Goal: Task Accomplishment & Management: Manage account settings

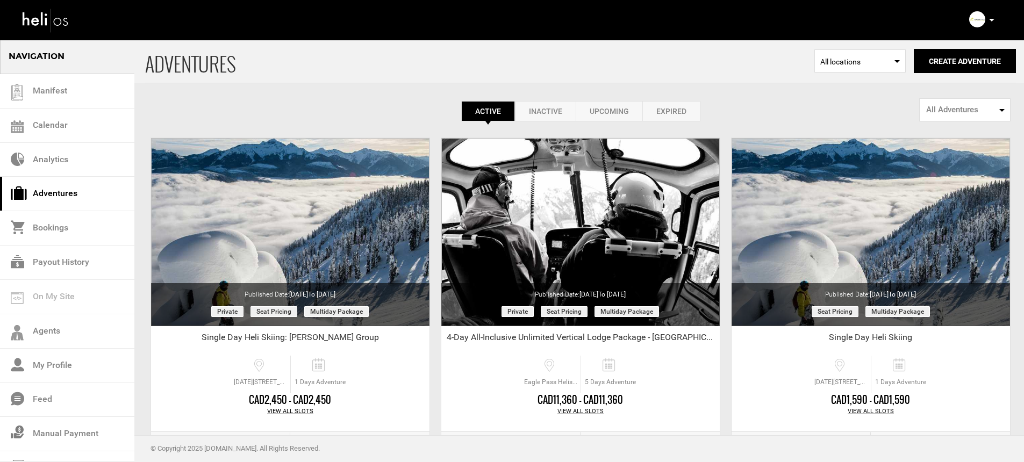
click at [992, 19] on icon at bounding box center [991, 20] width 5 height 3
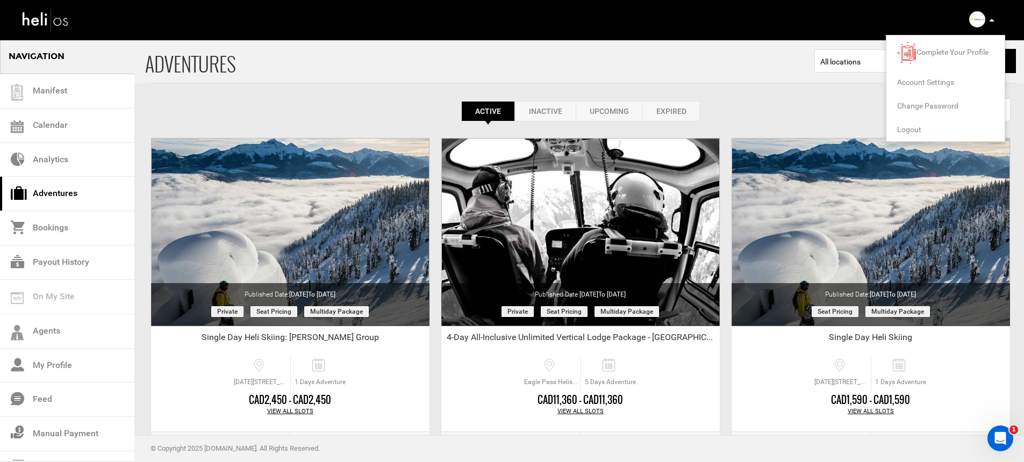
click at [909, 129] on span "Logout" at bounding box center [909, 129] width 24 height 9
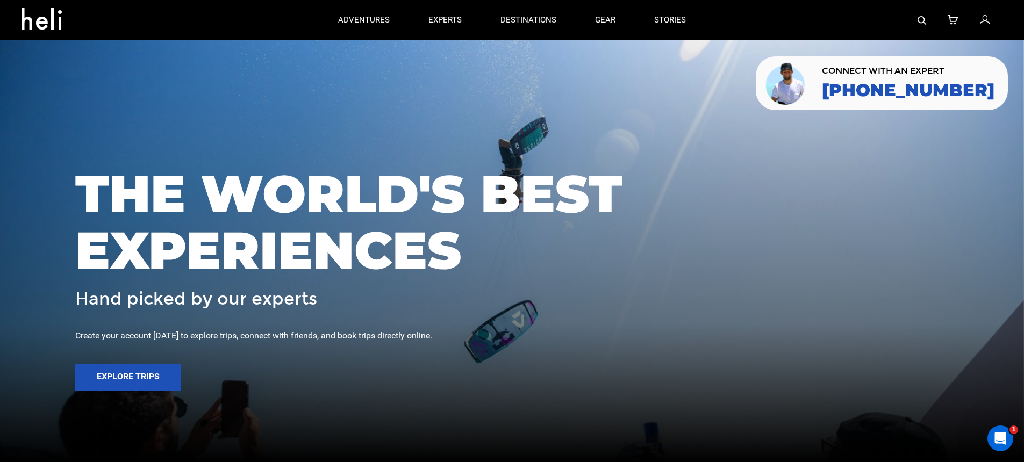
click at [986, 21] on icon at bounding box center [984, 20] width 10 height 14
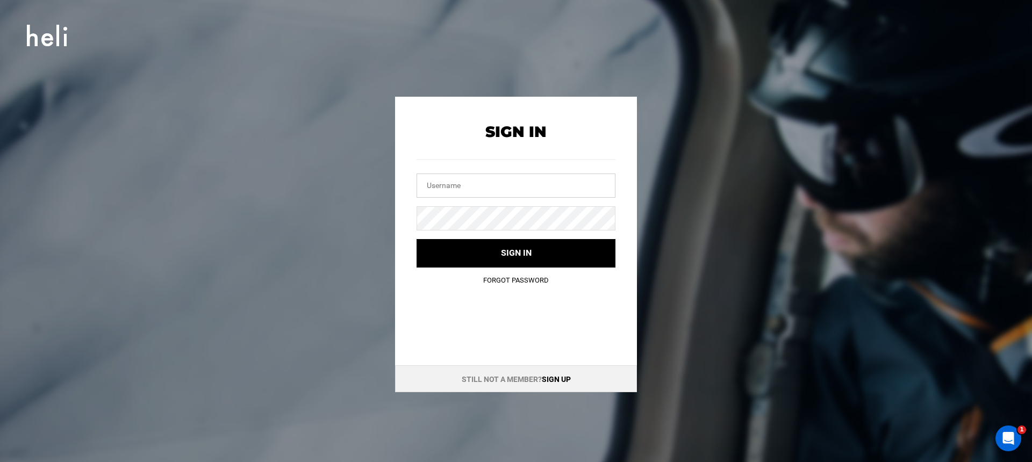
click at [487, 184] on input "text" at bounding box center [515, 186] width 199 height 24
type input "m"
type input "info@mustangpowder.com"
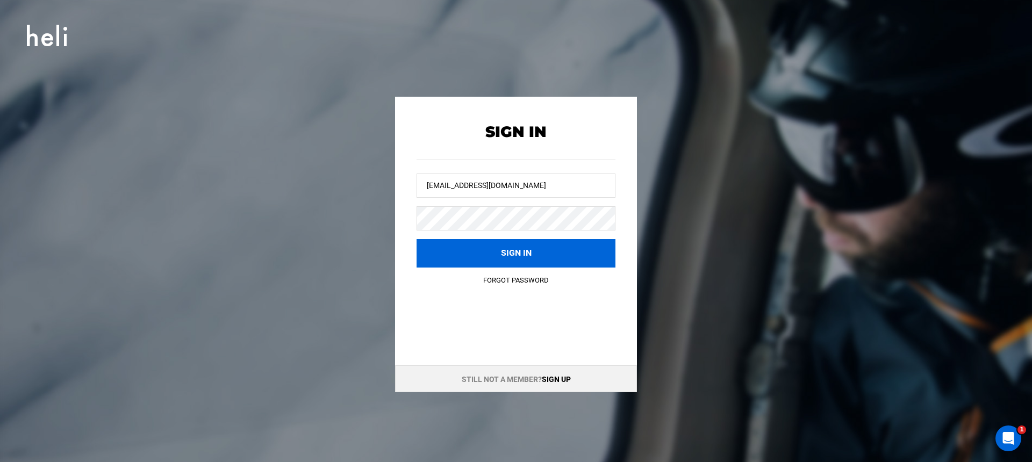
click at [466, 248] on button "Sign in" at bounding box center [515, 253] width 199 height 28
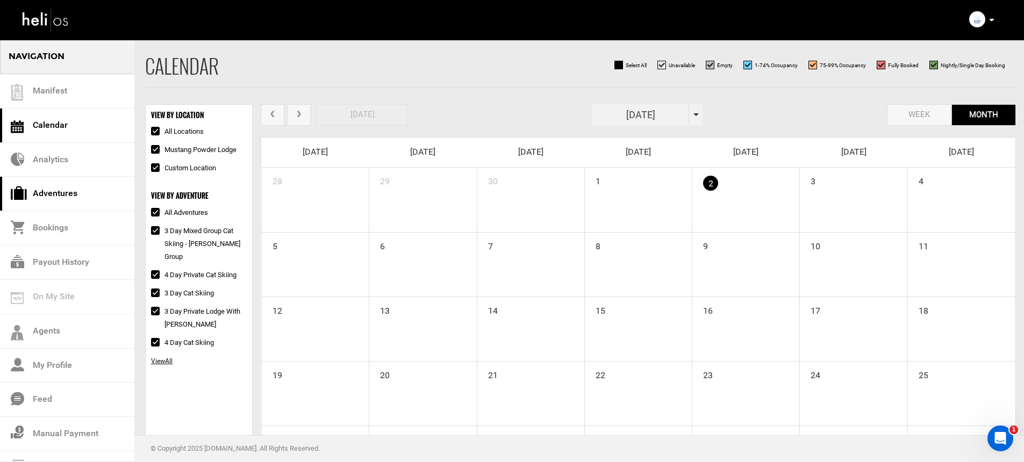
click at [35, 200] on link "Adventures" at bounding box center [67, 194] width 134 height 34
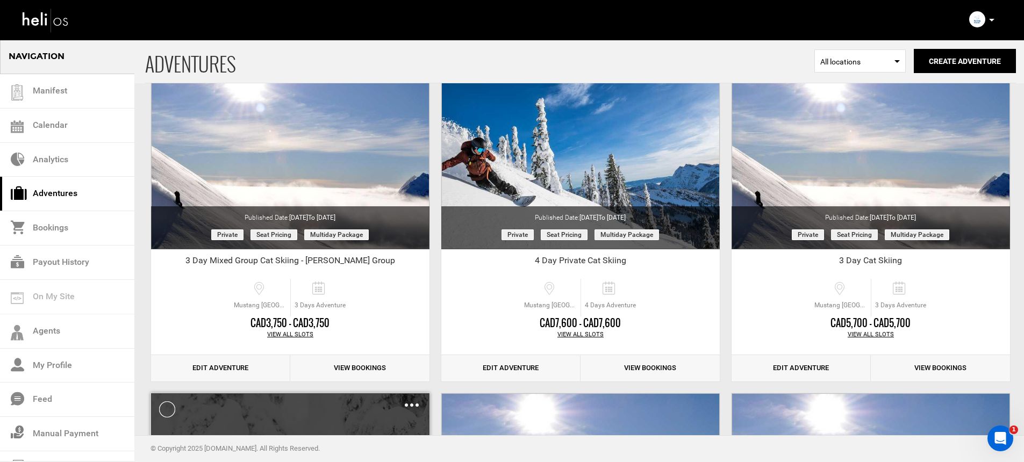
scroll to position [185, 0]
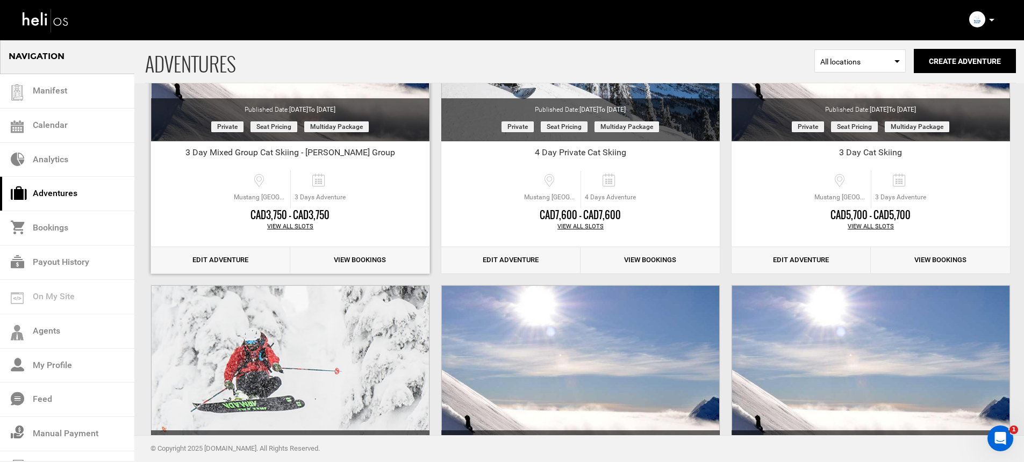
click at [223, 261] on link "Edit Adventure" at bounding box center [220, 260] width 139 height 26
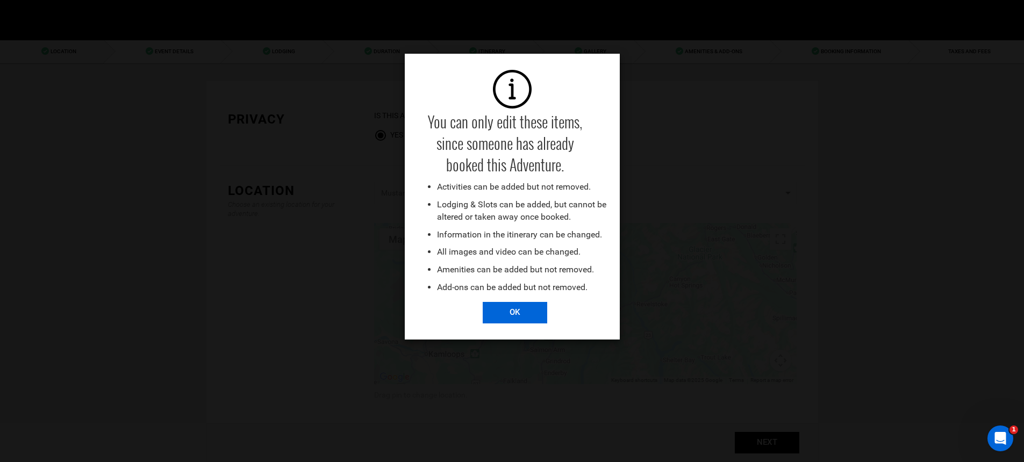
click at [513, 316] on input "OK" at bounding box center [514, 312] width 64 height 21
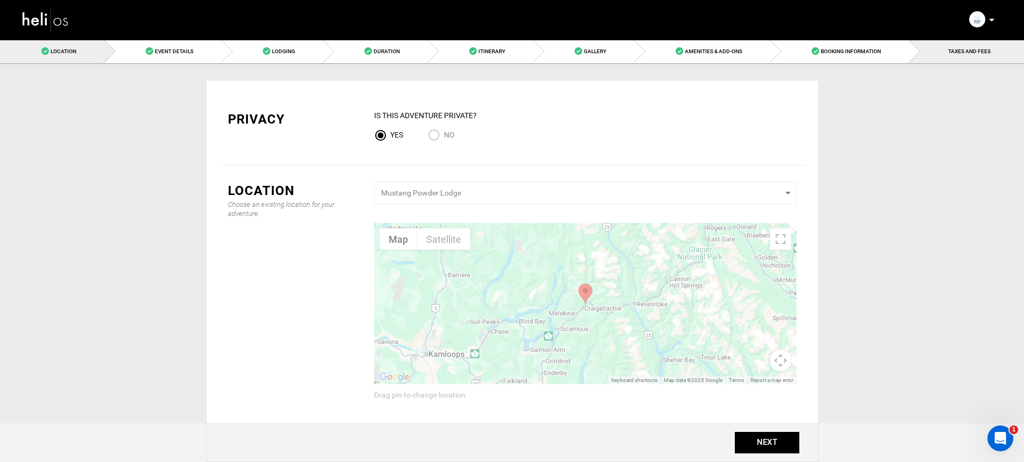
click at [940, 51] on link "TAXES AND FEES" at bounding box center [966, 51] width 115 height 24
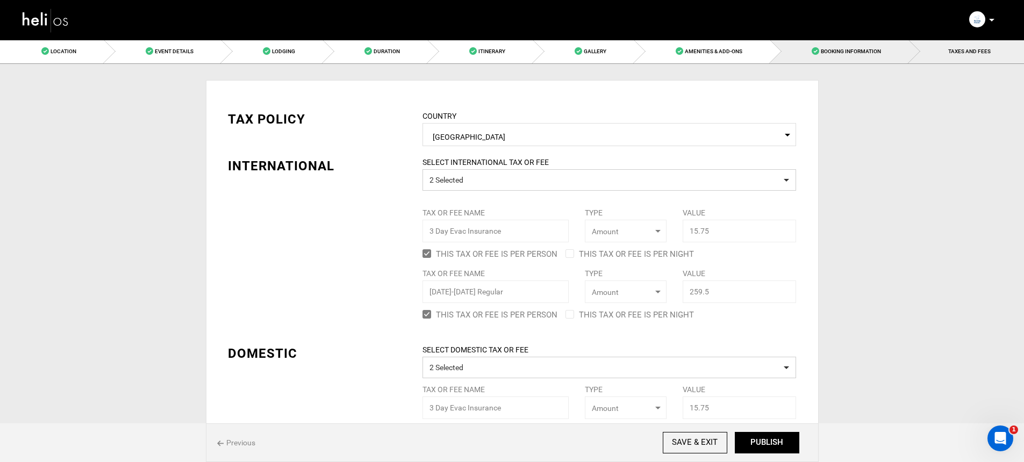
click at [869, 55] on link "Booking Information" at bounding box center [839, 51] width 139 height 24
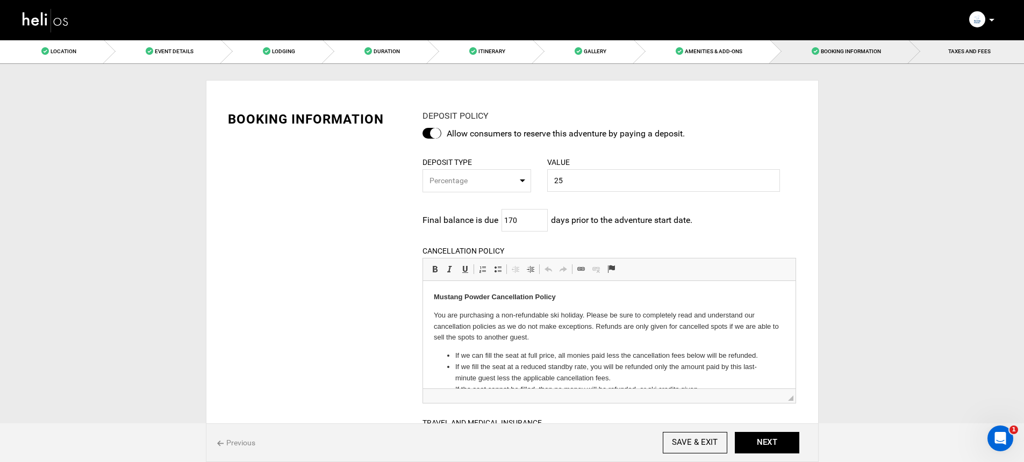
click at [942, 48] on link "TAXES AND FEES" at bounding box center [966, 51] width 115 height 24
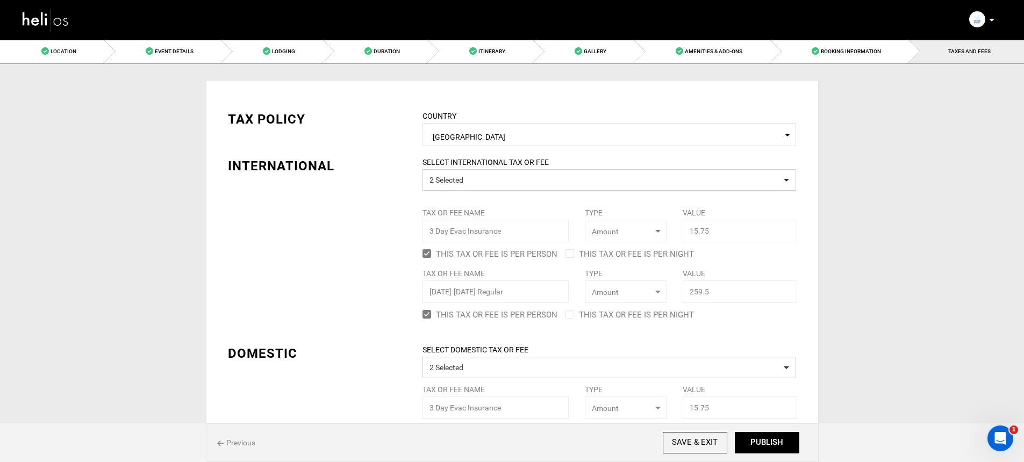
scroll to position [6, 0]
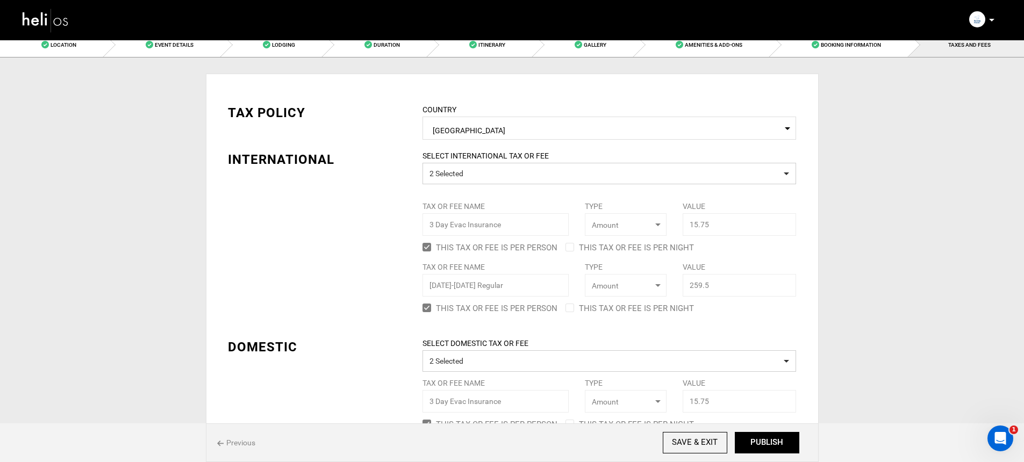
click at [66, 28] on img at bounding box center [45, 20] width 48 height 28
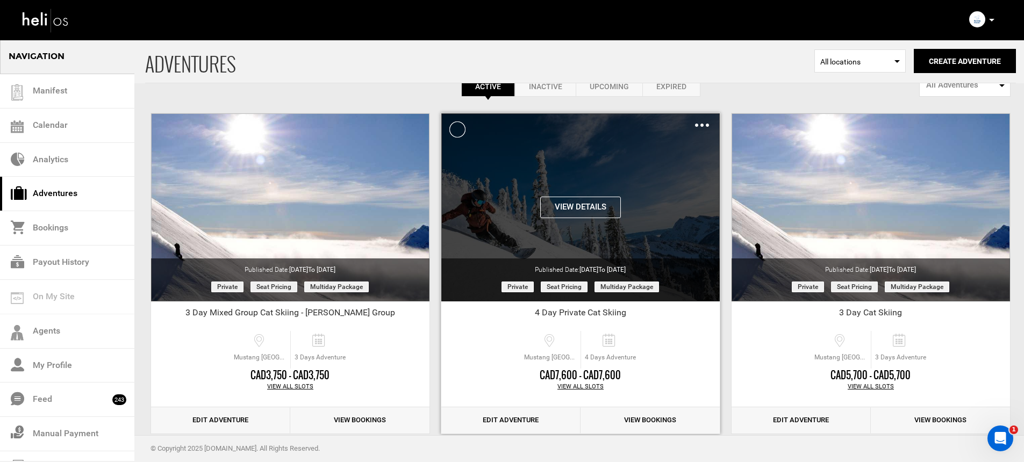
scroll to position [52, 0]
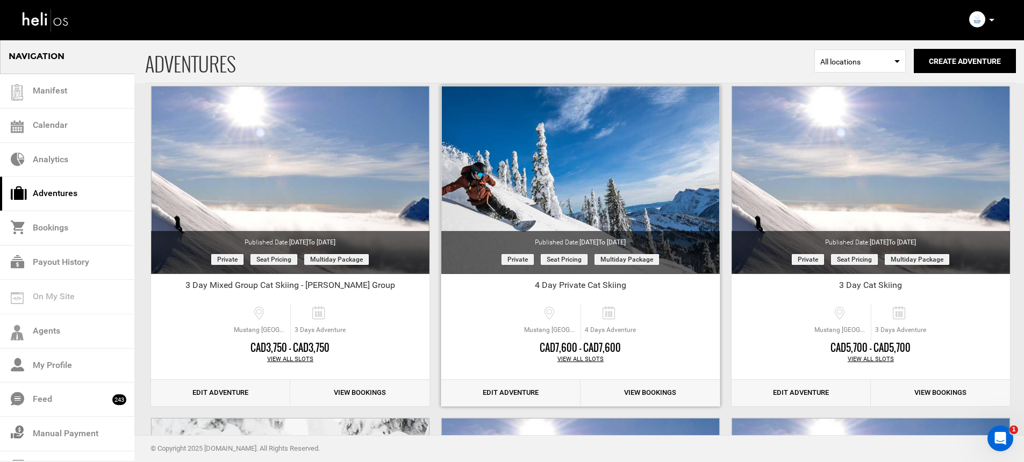
click at [579, 360] on div "View All Slots" at bounding box center [580, 359] width 278 height 9
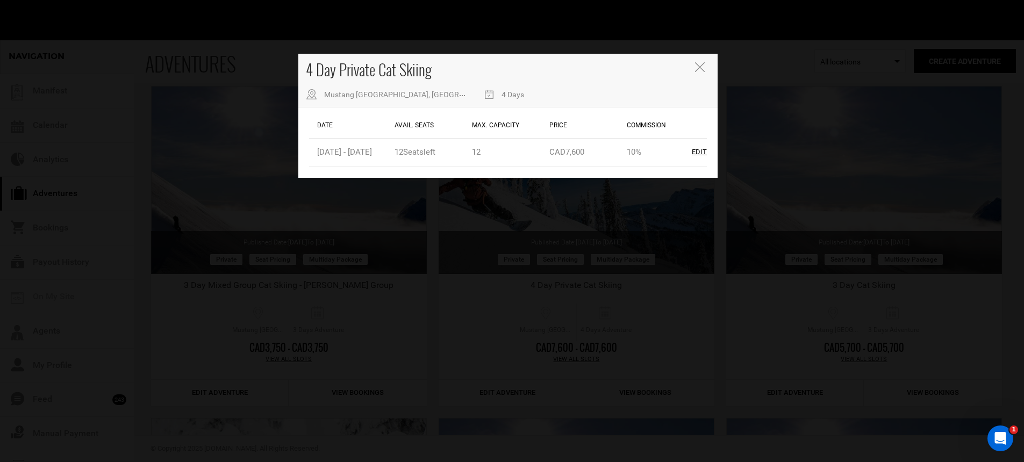
click at [552, 312] on div "4 Day Private Cat Skiing Mustang Powder Lodge, Avoca West Rd, Malakwa, BC, Cana…" at bounding box center [512, 231] width 1024 height 462
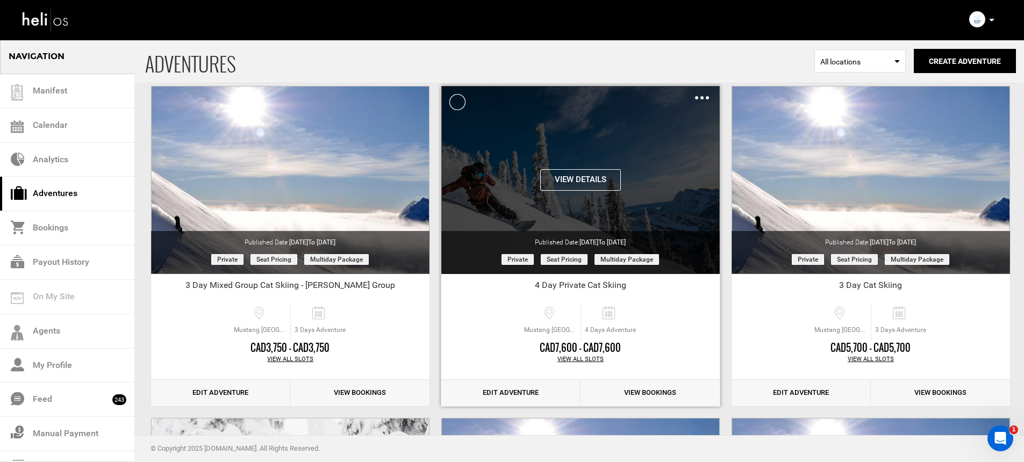
click at [703, 98] on img at bounding box center [702, 97] width 14 height 3
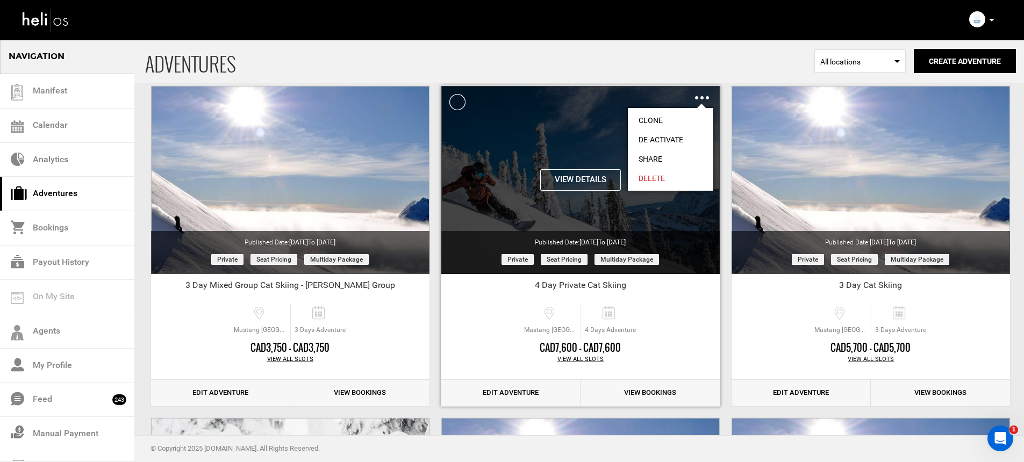
click at [661, 160] on link "Share" at bounding box center [670, 158] width 85 height 19
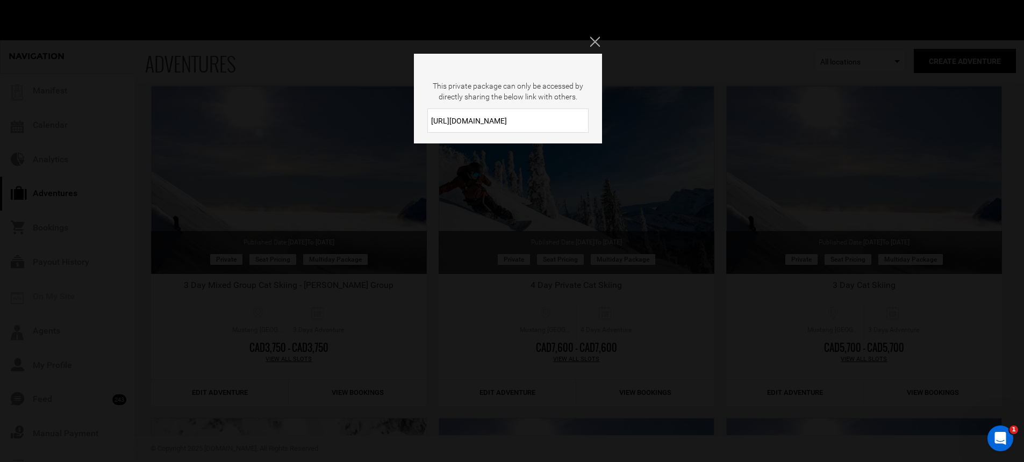
click at [497, 121] on input "https://heli.life/K567J8" at bounding box center [507, 121] width 161 height 24
click at [639, 183] on div "This private package can only be accessed by directly sharing the below link wi…" at bounding box center [512, 231] width 1024 height 462
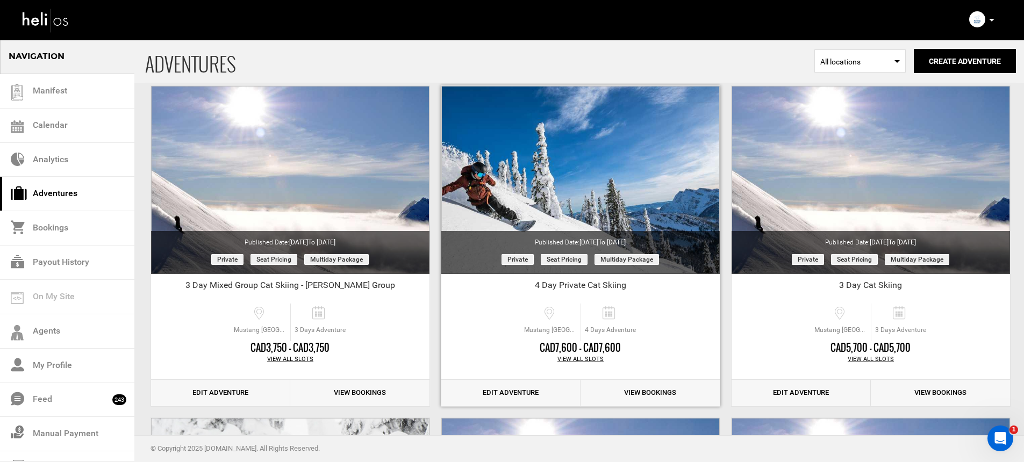
click at [528, 390] on link "Edit Adventure" at bounding box center [510, 393] width 139 height 26
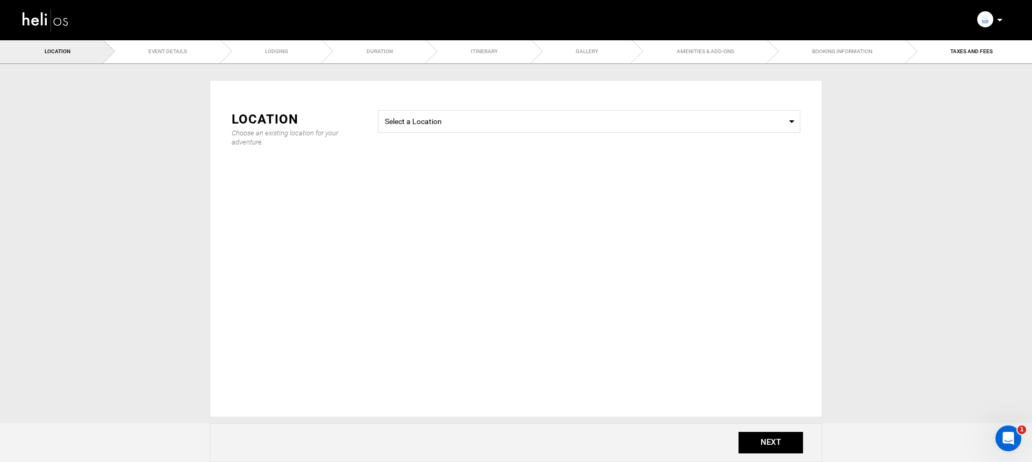
type input "4 Day Private Cat Skiing"
checkbox input "true"
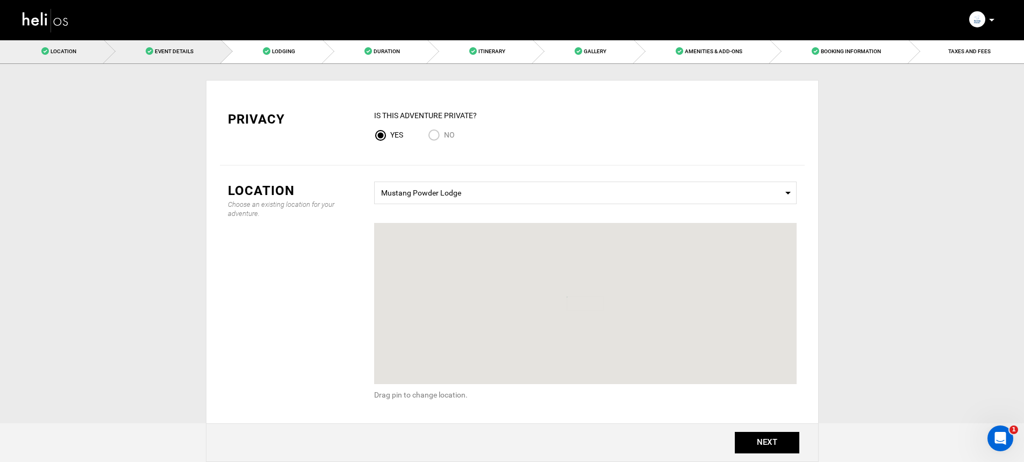
click at [181, 58] on link "Event Details" at bounding box center [162, 51] width 117 height 24
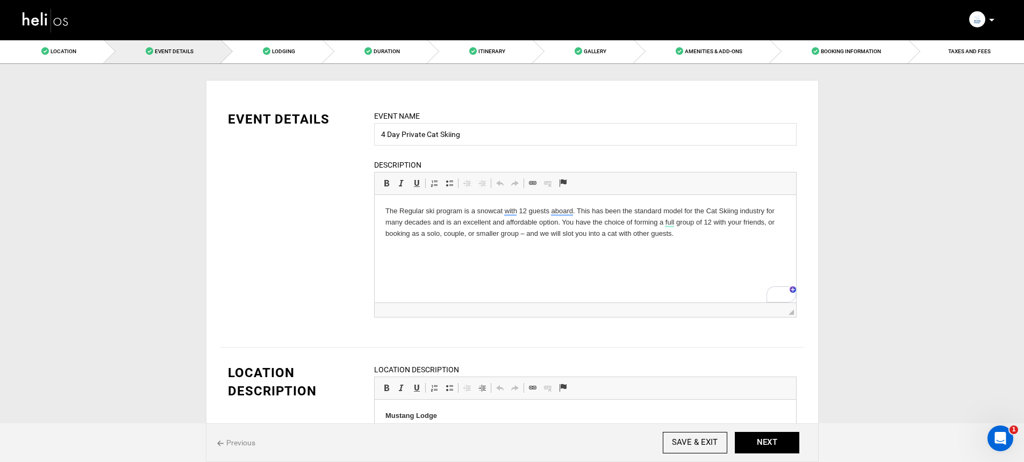
click at [716, 238] on p "The Regular ski program is a snowcat with 12 guests aboard. This has been the s…" at bounding box center [585, 222] width 400 height 33
drag, startPoint x: 565, startPoint y: 221, endPoint x: 573, endPoint y: 222, distance: 8.2
click at [573, 222] on p "The Regular ski program is a snowcat with 12 guests aboard. This has been the s…" at bounding box center [585, 222] width 400 height 33
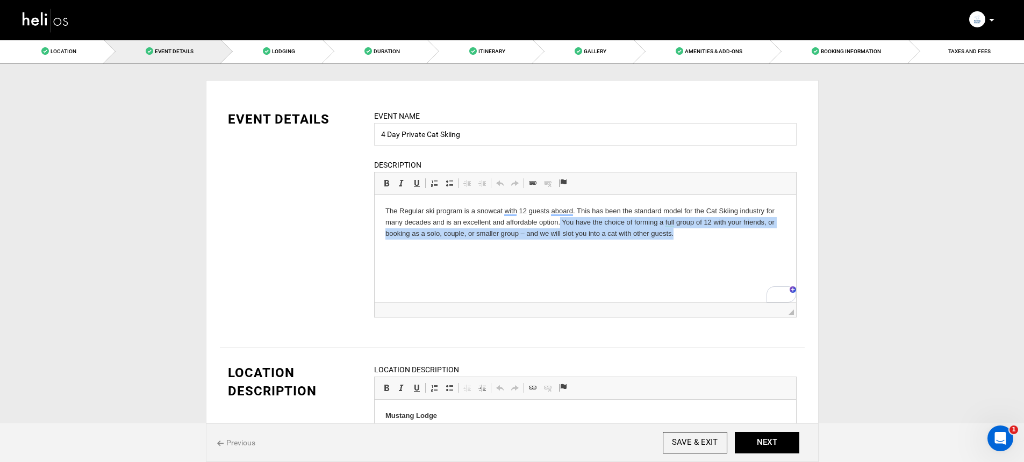
drag, startPoint x: 559, startPoint y: 224, endPoint x: 678, endPoint y: 242, distance: 119.6
click at [678, 242] on html "The Regular ski program is a snowcat with 12 guests aboard. This has been the s…" at bounding box center [584, 222] width 421 height 55
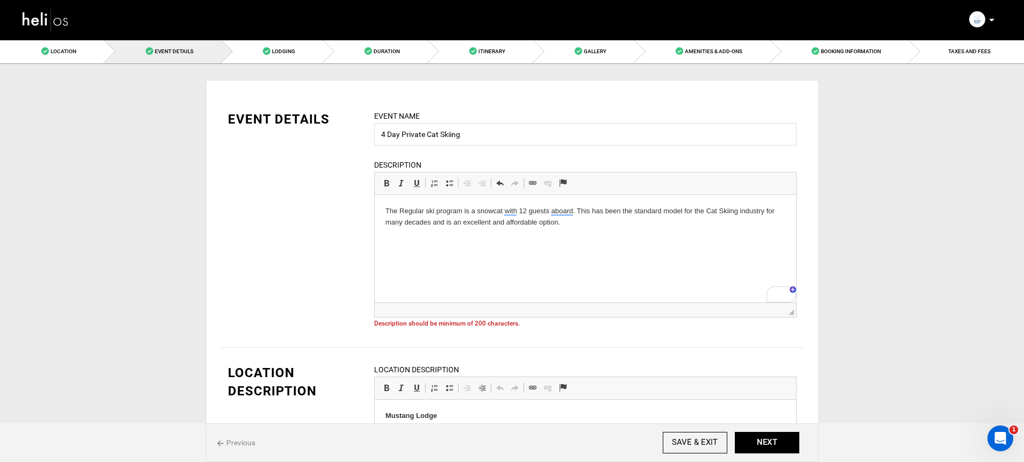
click at [491, 239] on html "The Regular ski program is a snowcat with 12 guests aboard. This has been the s…" at bounding box center [584, 217] width 421 height 44
click at [613, 237] on html "The Regular ski program is a snowcat with 12 guests aboard. This has been the s…" at bounding box center [584, 217] width 421 height 44
click at [491, 239] on html "The Regular ski program is a snowcat with 12 guests aboard. This has been the s…" at bounding box center [584, 217] width 421 height 44
click at [463, 239] on html "The Regular ski program is a snowcat with 12 guests aboard. This has been the s…" at bounding box center [584, 217] width 421 height 44
click at [378, 208] on html "The Regular ski program is a snowcat with 12 guests aboard. This has been the s…" at bounding box center [584, 217] width 421 height 44
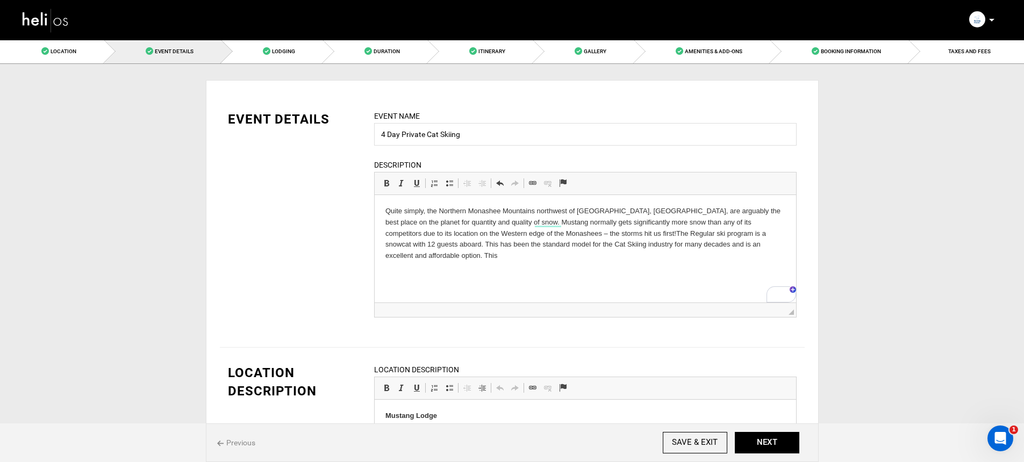
scroll to position [89, 0]
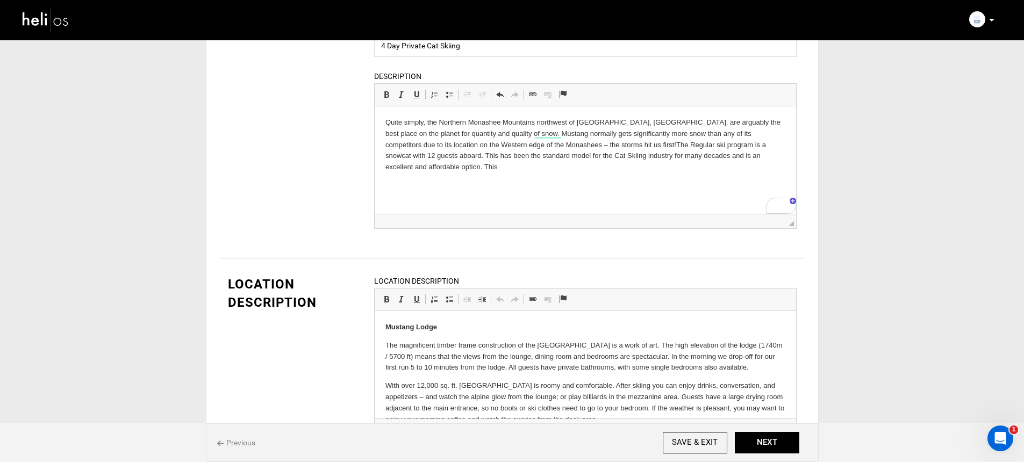
click at [555, 158] on p "Quite simply, the Northern Monashee Mountains northwest of Revelstoke, British …" at bounding box center [585, 145] width 400 height 56
click at [551, 167] on p "Quite simply, the Northern Monashee Mountains northwest of Revelstoke, British …" at bounding box center [585, 145] width 400 height 56
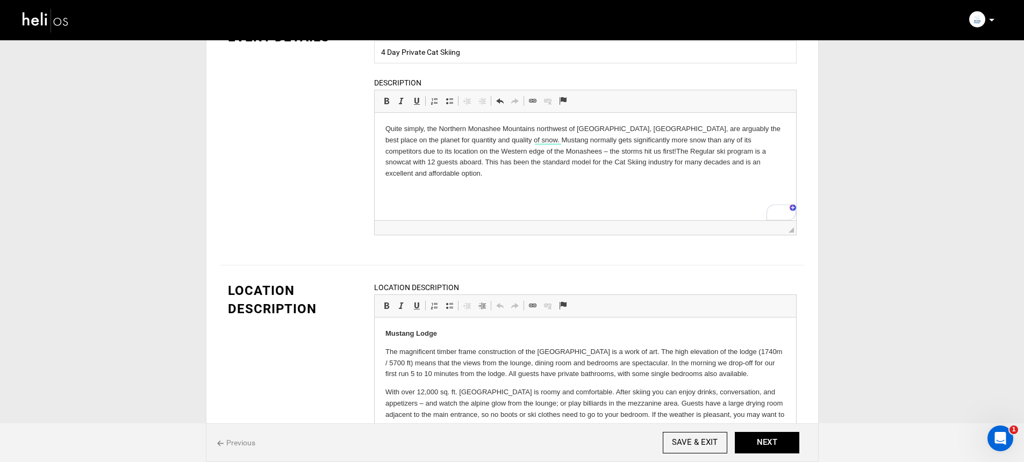
click at [378, 128] on html "Quite simply, the Northern Monashee Mountains northwest of Revelstoke, British …" at bounding box center [584, 151] width 421 height 77
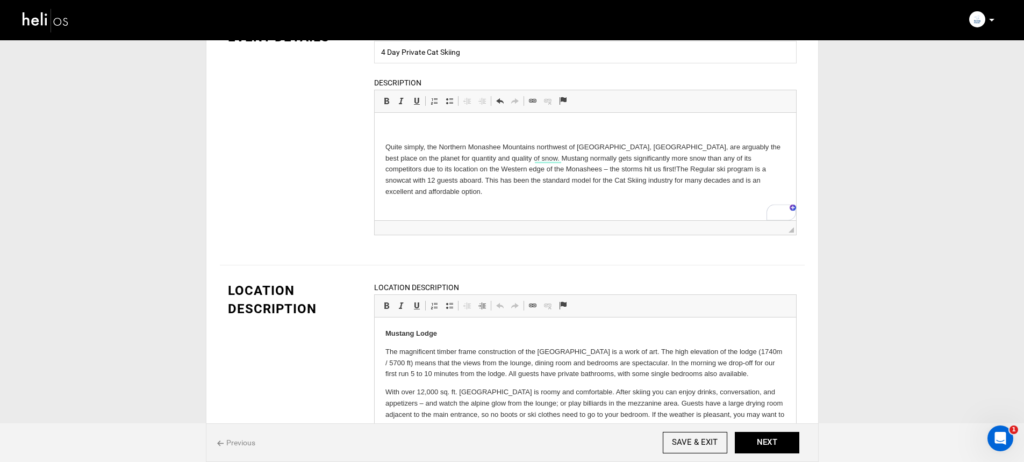
click at [378, 128] on html "Quite simply, the Northern Monashee Mountains northwest of Revelstoke, British …" at bounding box center [584, 161] width 421 height 96
drag, startPoint x: 455, startPoint y: 126, endPoint x: 371, endPoint y: 127, distance: 83.8
click at [374, 127] on html "Dates: March 17-20 Quite simply, the Northern Monashee Mountains northwest of R…" at bounding box center [584, 161] width 421 height 96
click at [382, 104] on span at bounding box center [386, 101] width 9 height 9
click at [487, 142] on p "Quite simply, the Northern Monashee Mountains northwest of Revelstoke, British …" at bounding box center [585, 170] width 400 height 56
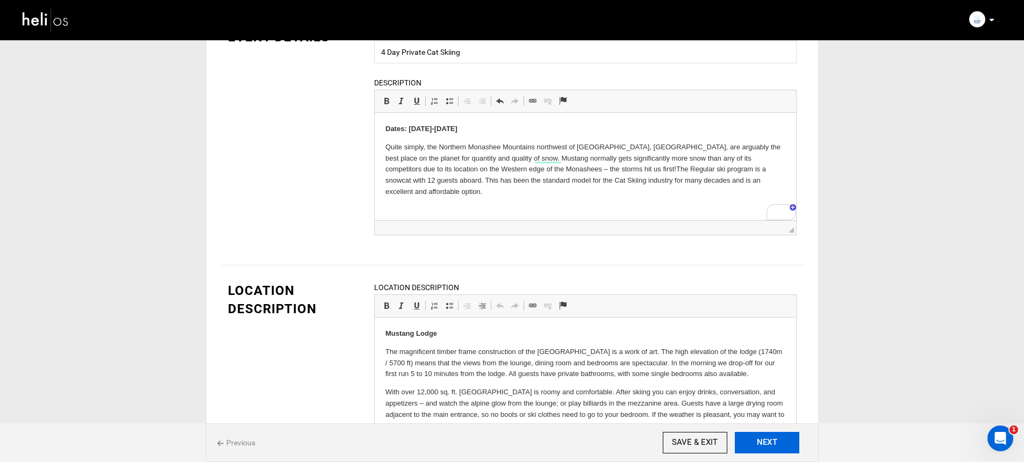
click at [792, 441] on button "NEXT" at bounding box center [766, 442] width 64 height 21
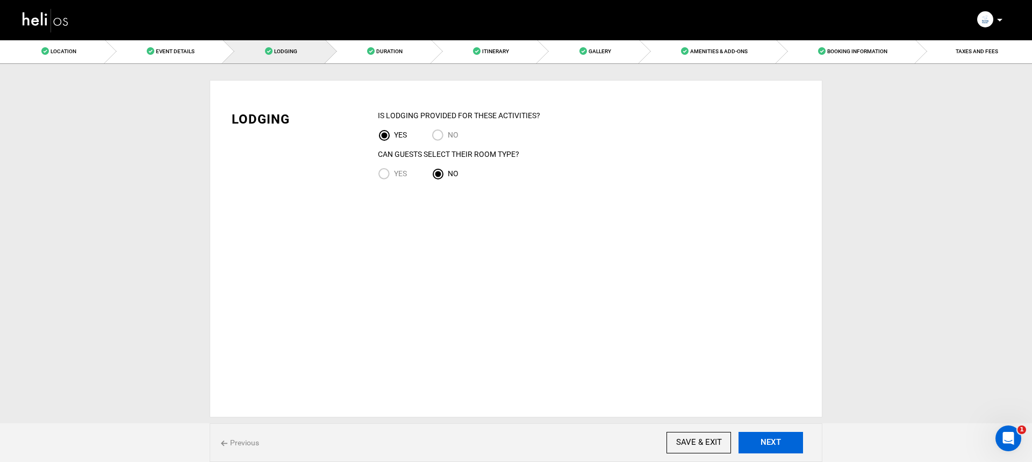
click at [790, 443] on button "NEXT" at bounding box center [770, 442] width 64 height 21
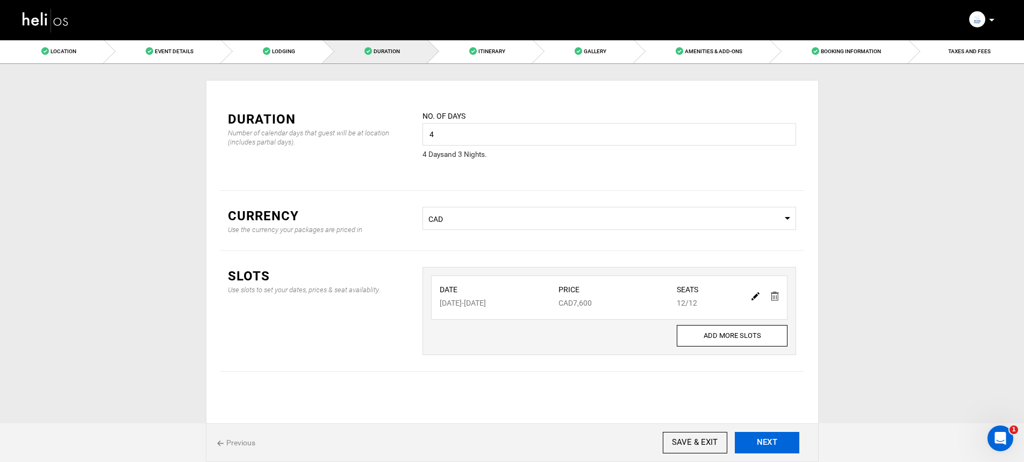
click at [790, 443] on button "NEXT" at bounding box center [766, 442] width 64 height 21
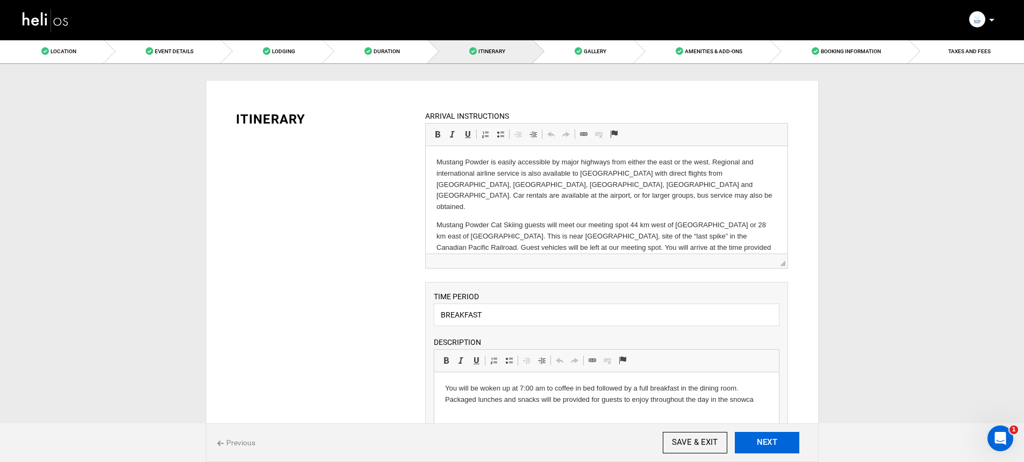
click at [790, 443] on button "NEXT" at bounding box center [766, 442] width 64 height 21
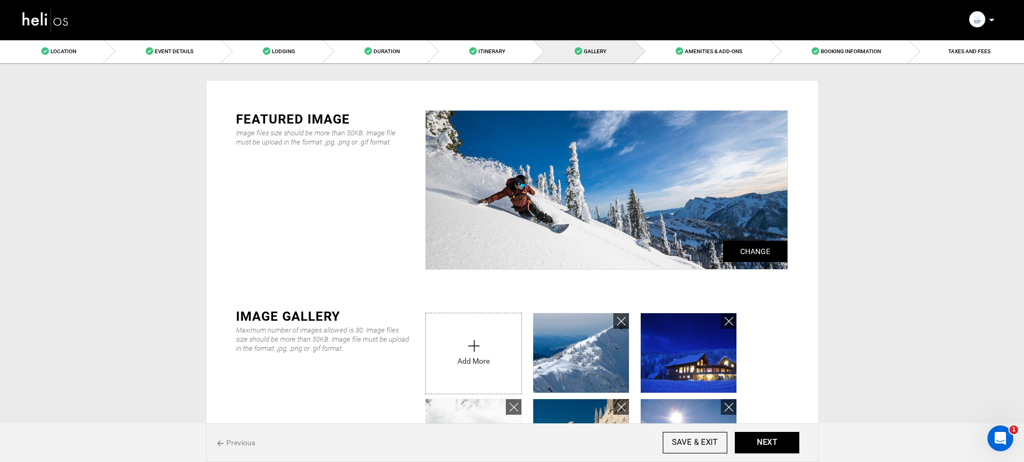
click at [244, 445] on span "Previous" at bounding box center [236, 442] width 38 height 11
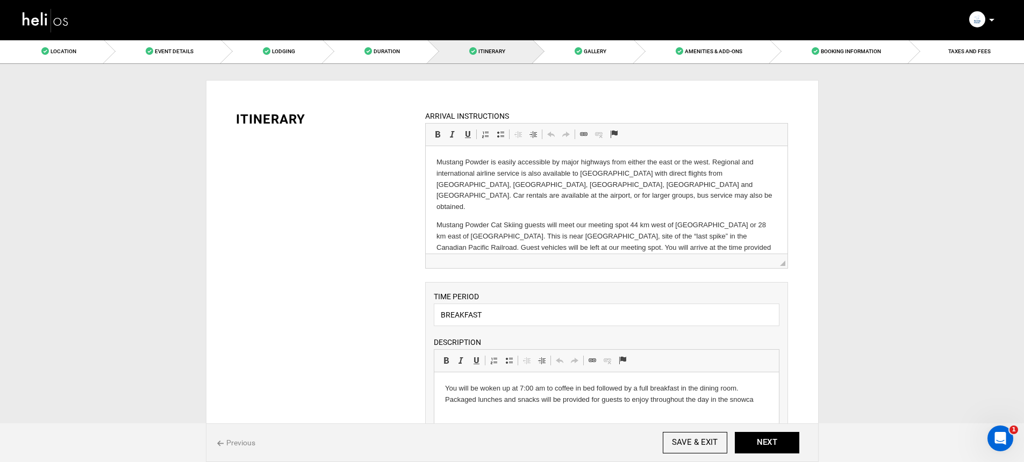
scroll to position [186, 0]
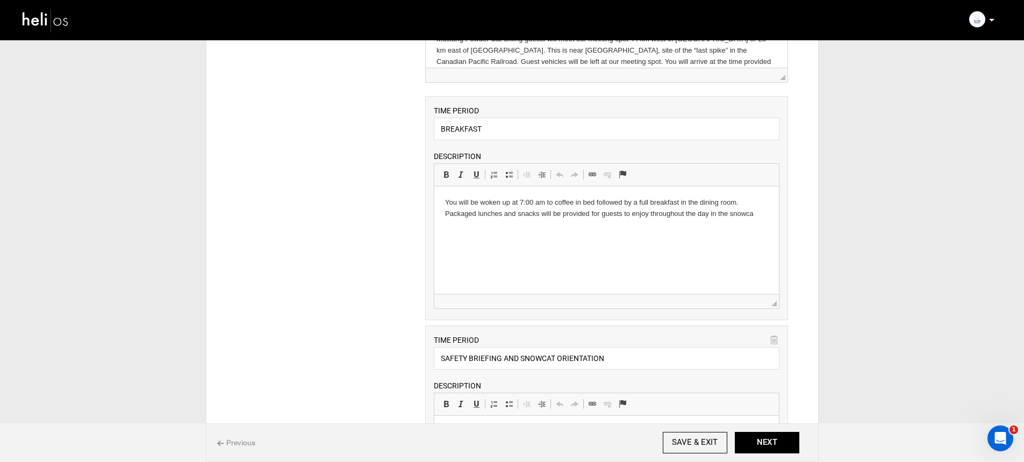
click at [240, 439] on span "Previous" at bounding box center [236, 442] width 38 height 11
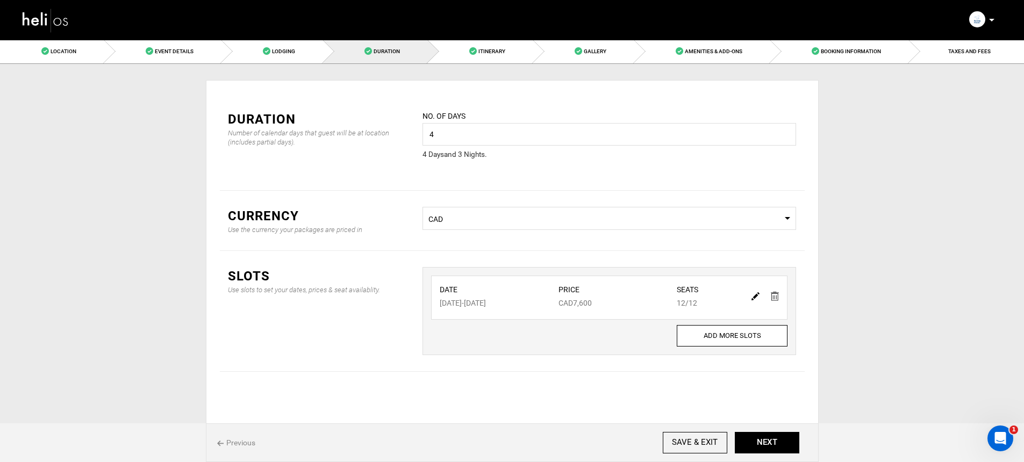
click at [753, 297] on img at bounding box center [755, 296] width 8 height 8
type input "03/17/2026"
type input "03/20/2026"
type input "7600"
type input "12"
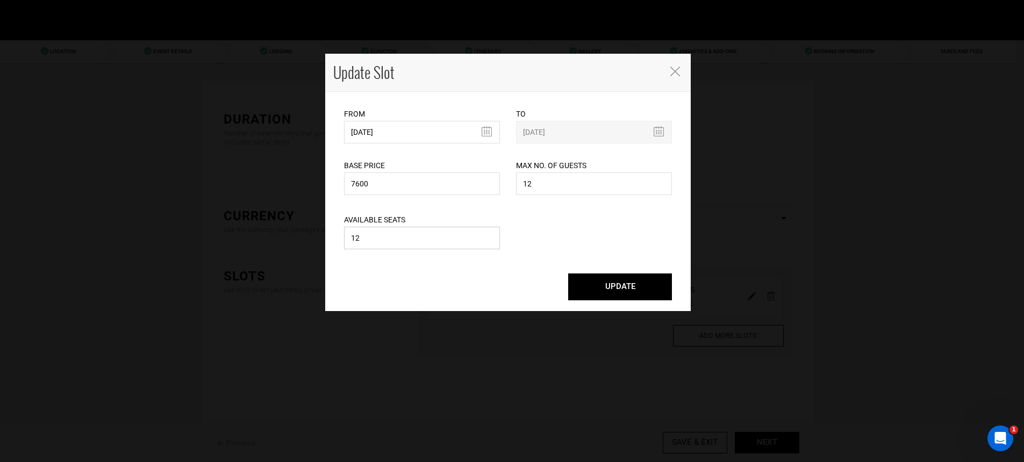
click at [419, 246] on input "12" at bounding box center [422, 238] width 156 height 23
click at [418, 230] on input "12" at bounding box center [422, 238] width 156 height 23
click at [417, 230] on input "12" at bounding box center [422, 238] width 156 height 23
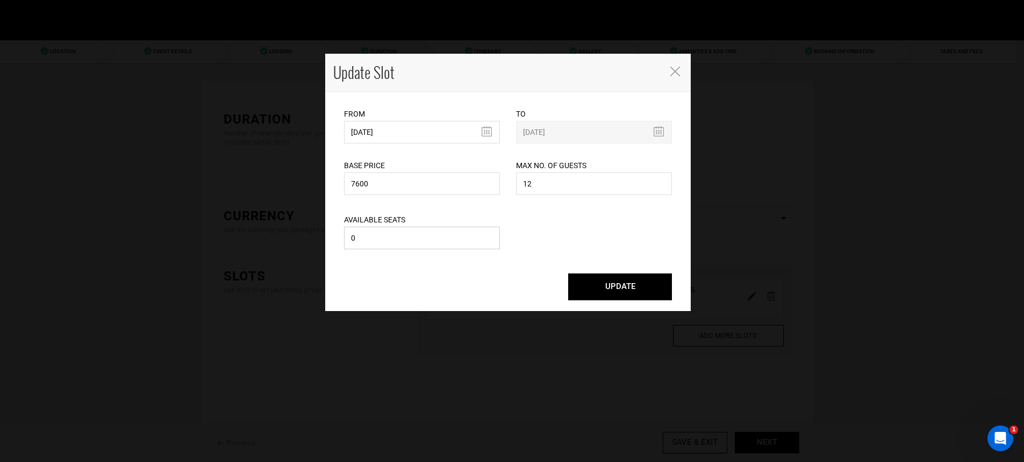
type input "0"
click at [619, 297] on button "UPDATE" at bounding box center [620, 286] width 104 height 27
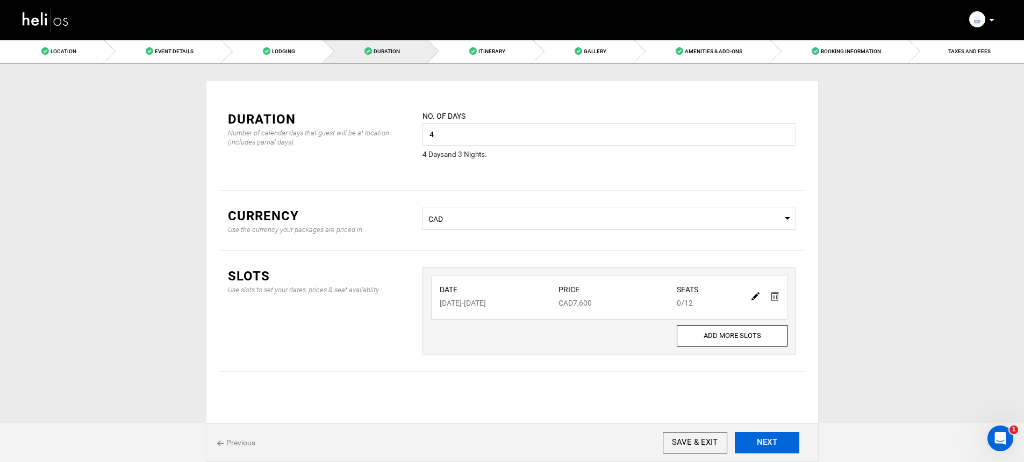
click at [780, 445] on button "NEXT" at bounding box center [766, 442] width 64 height 21
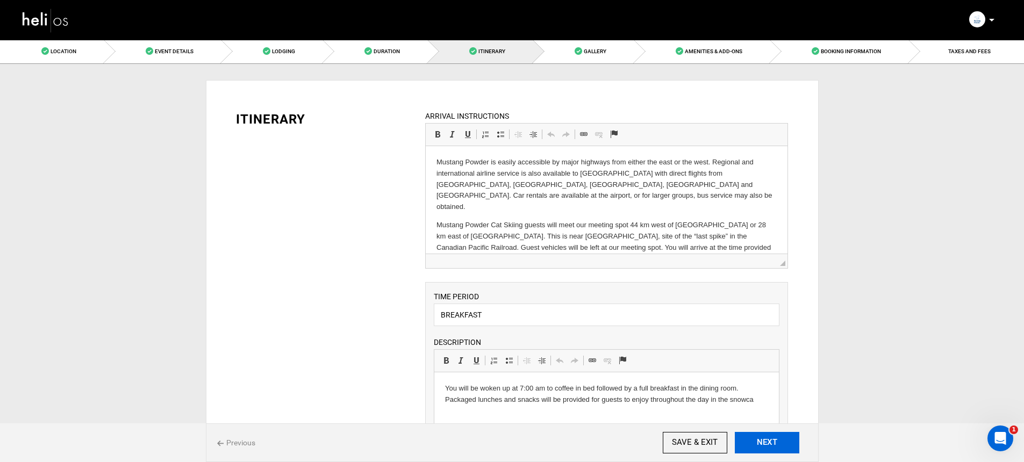
click at [780, 445] on button "NEXT" at bounding box center [766, 442] width 64 height 21
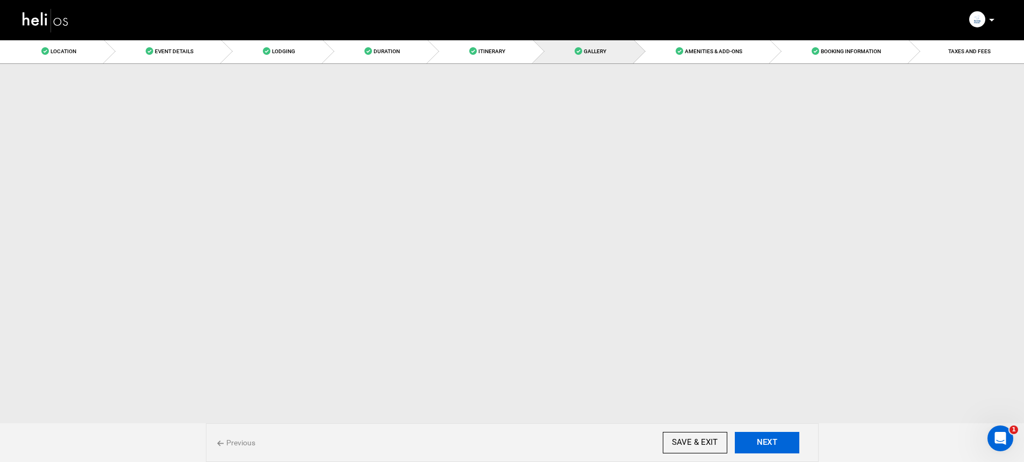
click at [780, 445] on button "NEXT" at bounding box center [766, 442] width 64 height 21
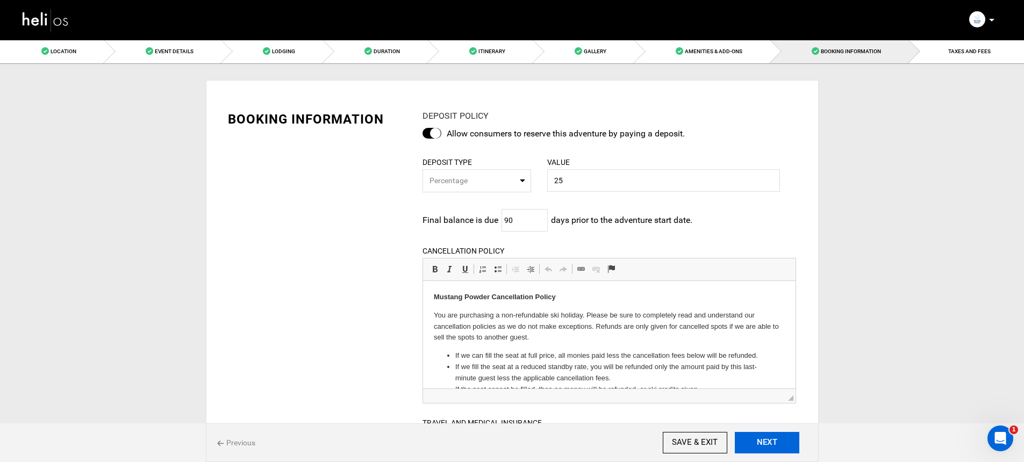
click at [780, 445] on button "NEXT" at bounding box center [766, 442] width 64 height 21
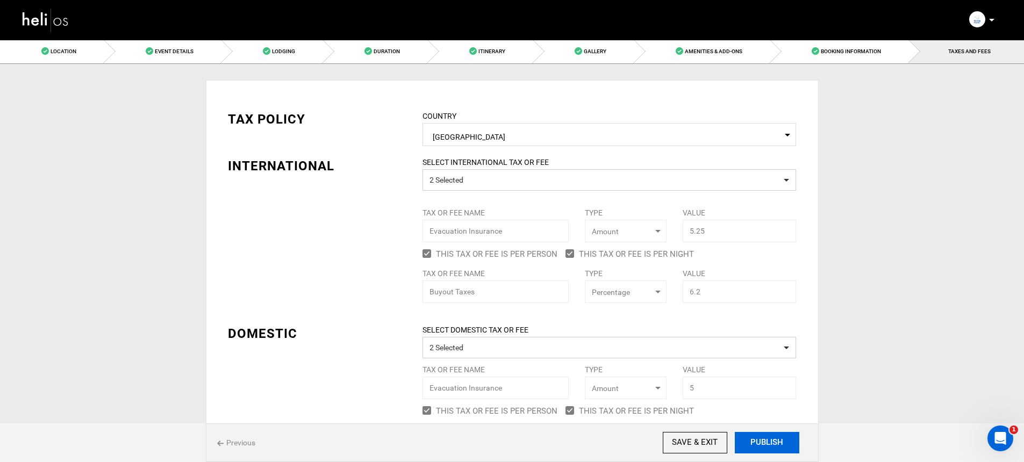
click at [780, 445] on button "PUBLISH" at bounding box center [766, 442] width 64 height 21
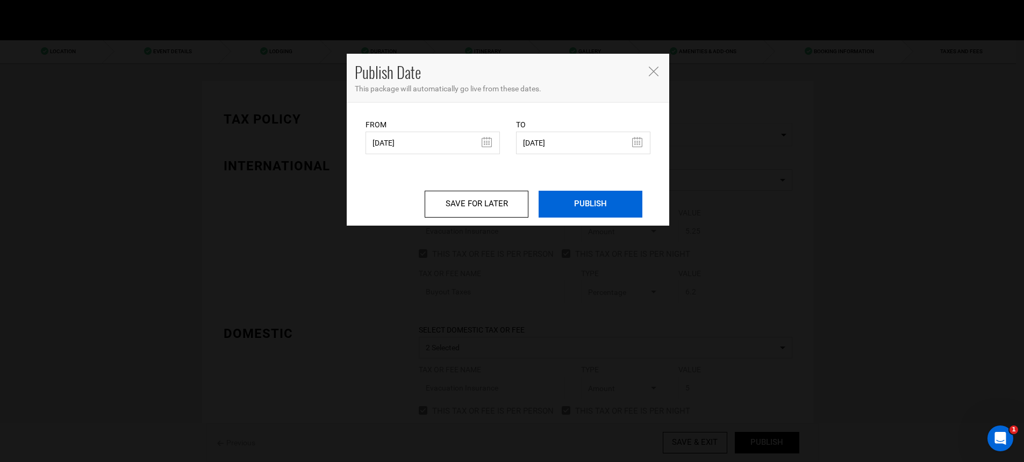
click at [617, 199] on input "PUBLISH" at bounding box center [590, 204] width 104 height 27
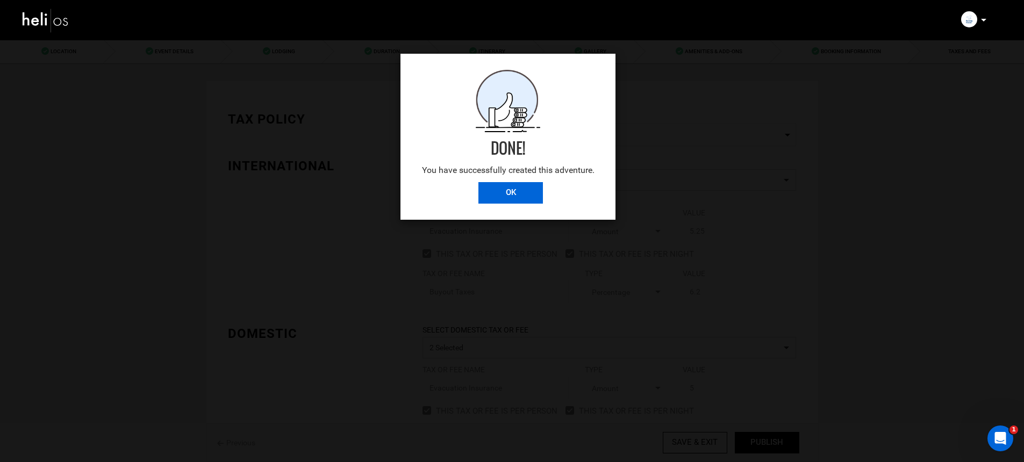
click at [525, 192] on input "OK" at bounding box center [510, 192] width 64 height 21
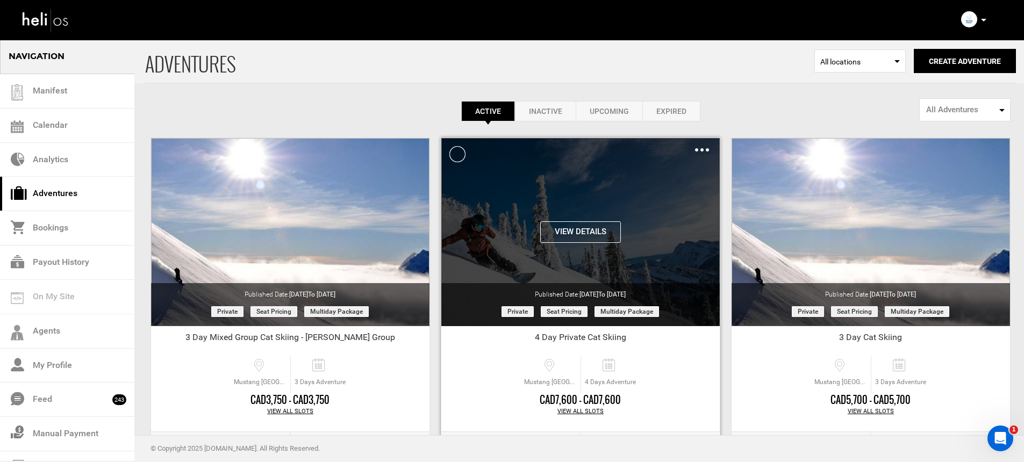
scroll to position [56, 0]
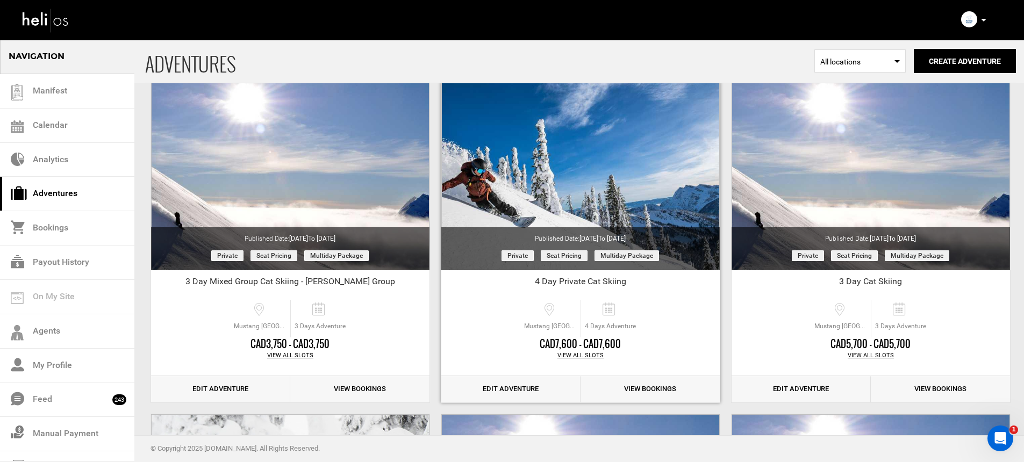
click at [586, 354] on div "View All Slots" at bounding box center [580, 355] width 278 height 9
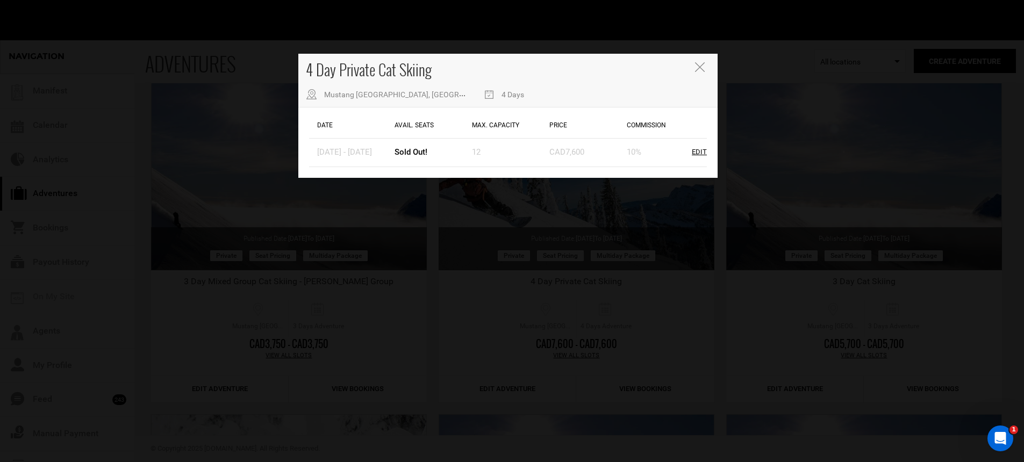
click at [528, 297] on div "4 Day Private Cat Skiing Mustang Powder Lodge, Avoca West Rd, Malakwa, BC, Cana…" at bounding box center [512, 231] width 1024 height 462
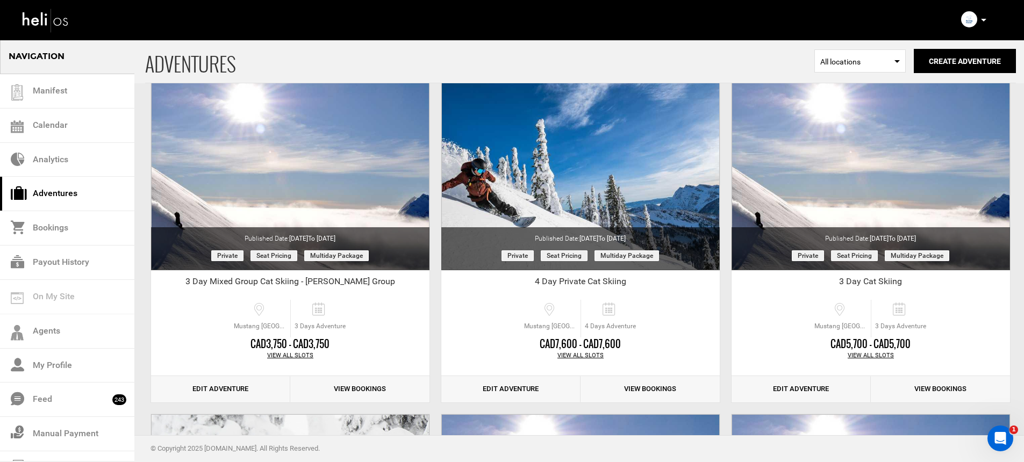
click at [982, 19] on icon at bounding box center [983, 20] width 5 height 3
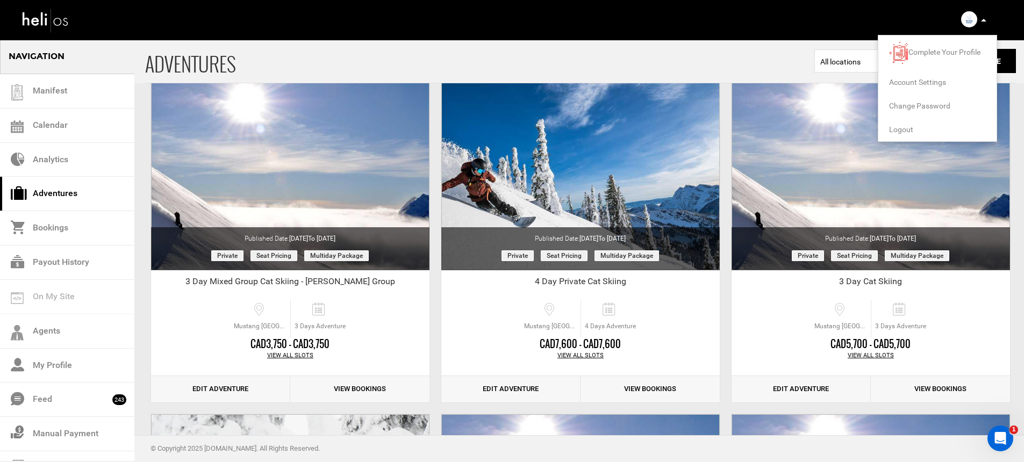
click at [907, 125] on span "Logout" at bounding box center [901, 129] width 24 height 9
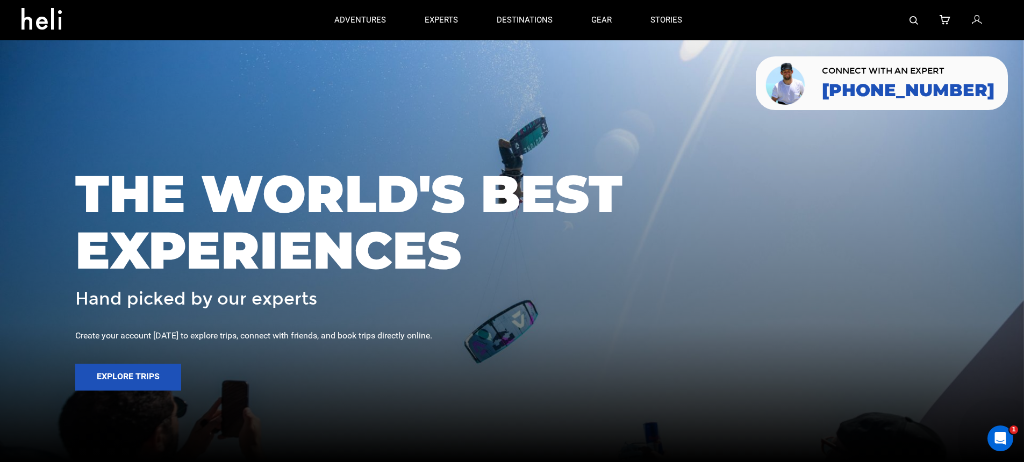
click at [974, 25] on icon at bounding box center [976, 20] width 10 height 14
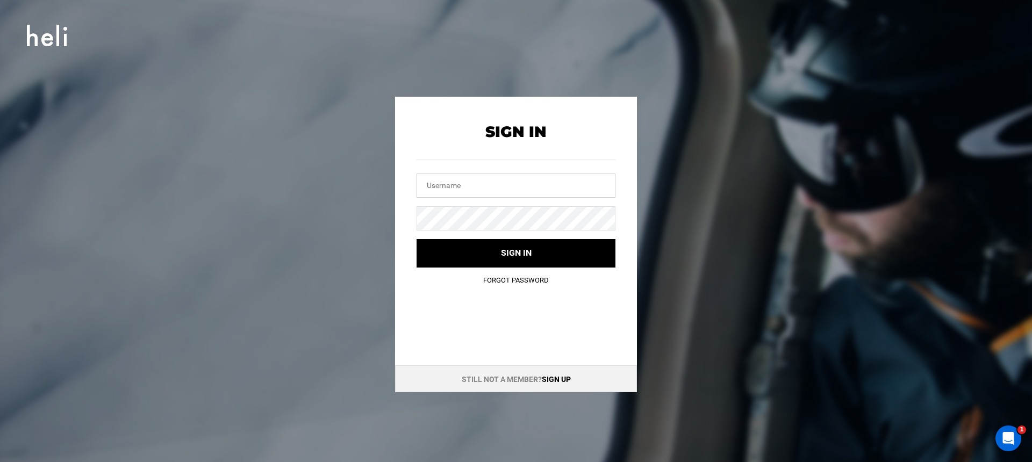
click at [564, 188] on input "text" at bounding box center [515, 186] width 199 height 24
type input "i"
type input "bestdayever@canadianheli-skiing.com"
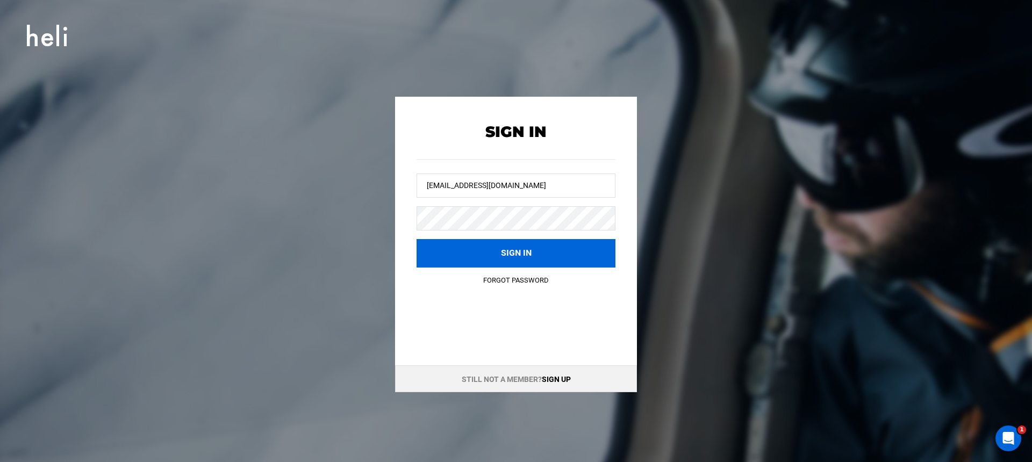
click at [541, 257] on button "Sign in" at bounding box center [515, 253] width 199 height 28
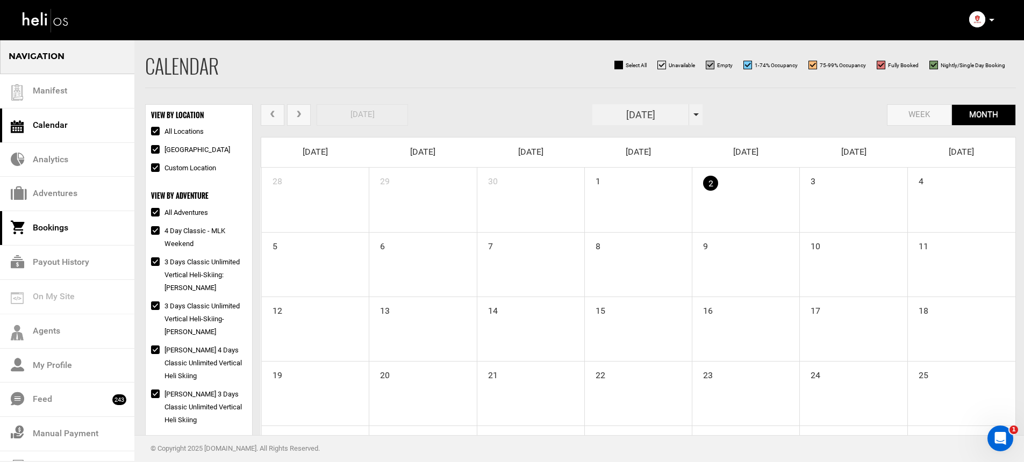
click at [45, 212] on link "Bookings" at bounding box center [67, 228] width 134 height 34
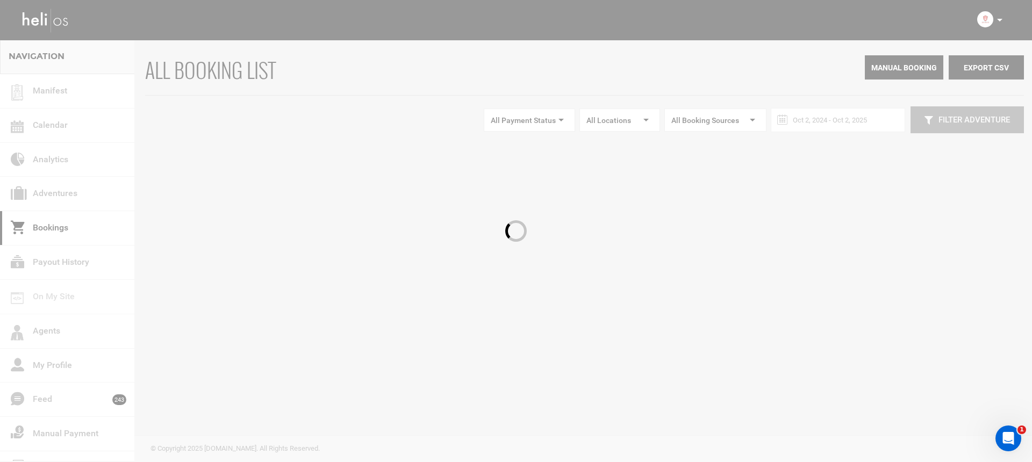
click at [51, 200] on div at bounding box center [516, 231] width 1032 height 462
click at [56, 194] on div at bounding box center [516, 231] width 1032 height 462
click at [62, 189] on div at bounding box center [516, 231] width 1032 height 462
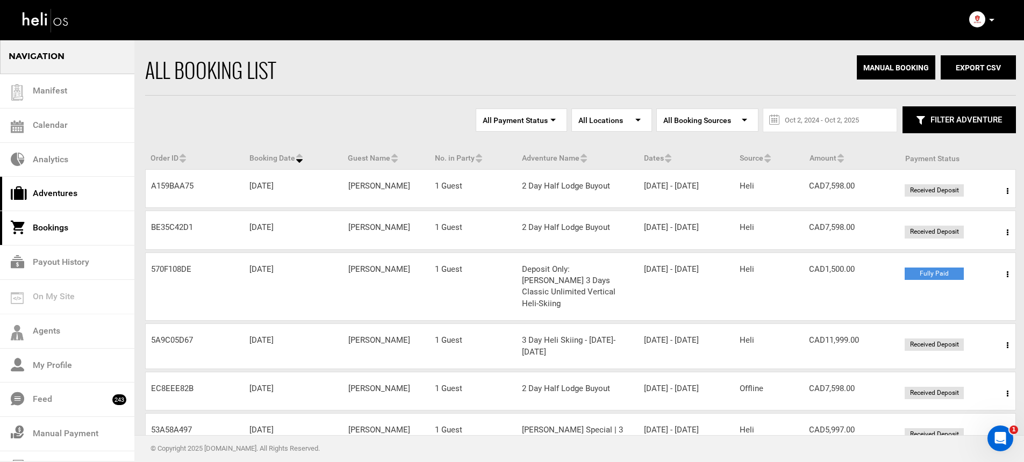
click at [71, 198] on link "Adventures" at bounding box center [67, 194] width 134 height 34
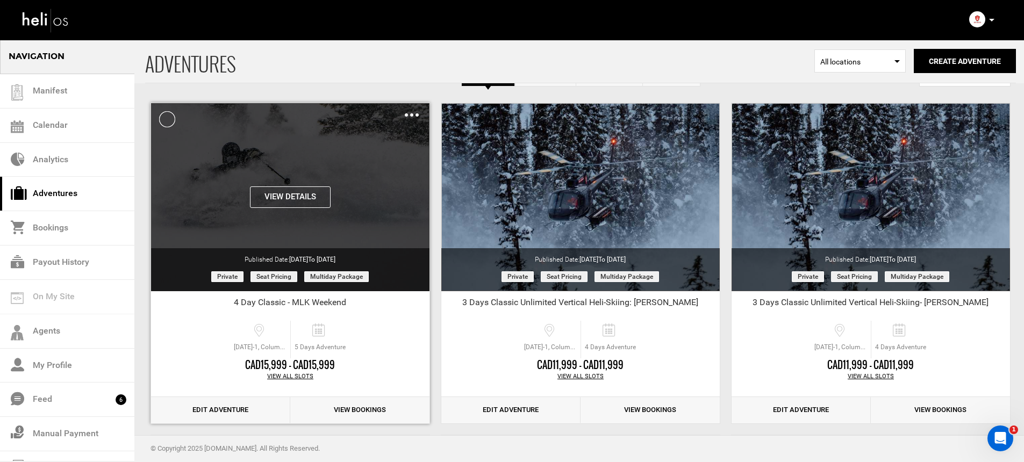
scroll to position [57, 0]
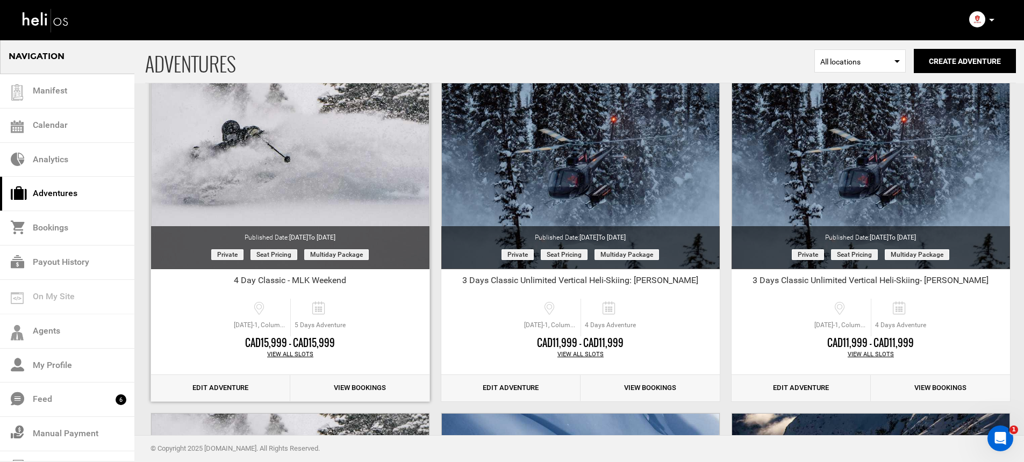
click at [289, 353] on div "View All Slots" at bounding box center [290, 354] width 278 height 9
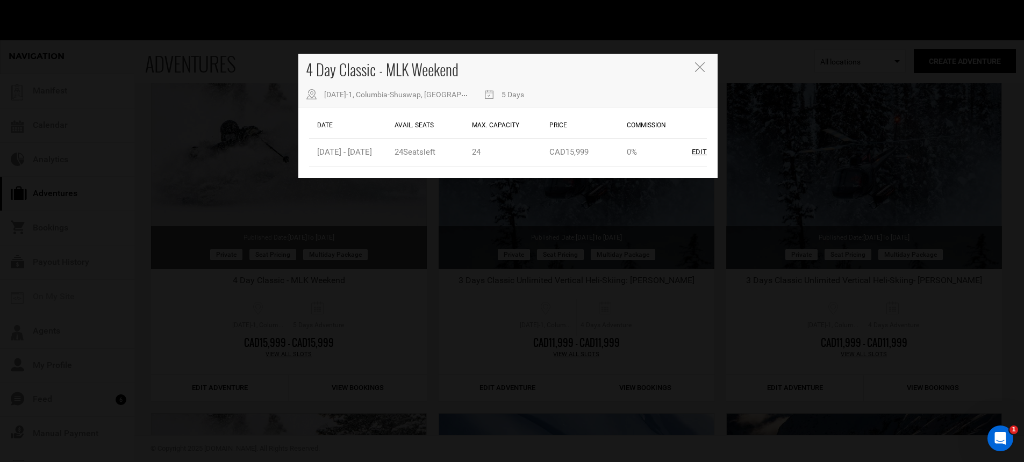
click at [302, 304] on div "4 Day Classic - MLK Weekend 486 BC-1, Columbia-Shuswap, BC V0A 1H0, Canada 5 Da…" at bounding box center [512, 231] width 1024 height 462
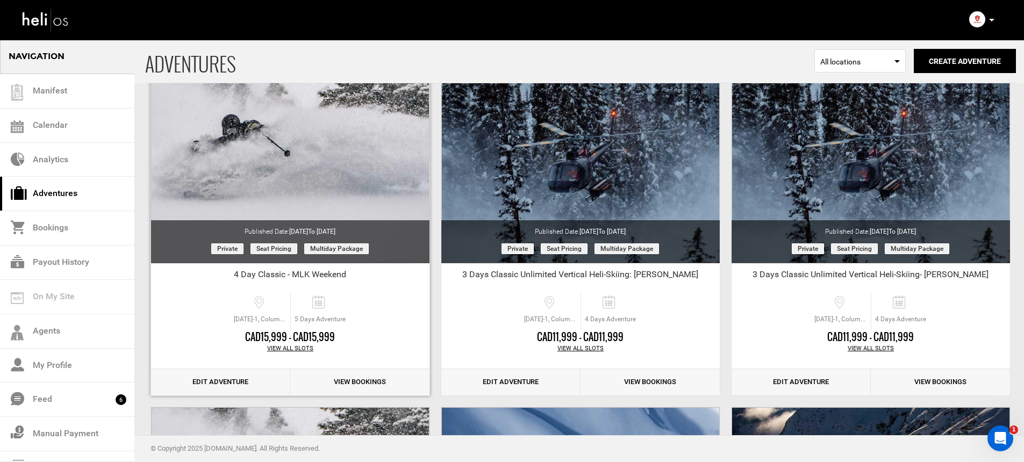
scroll to position [56, 0]
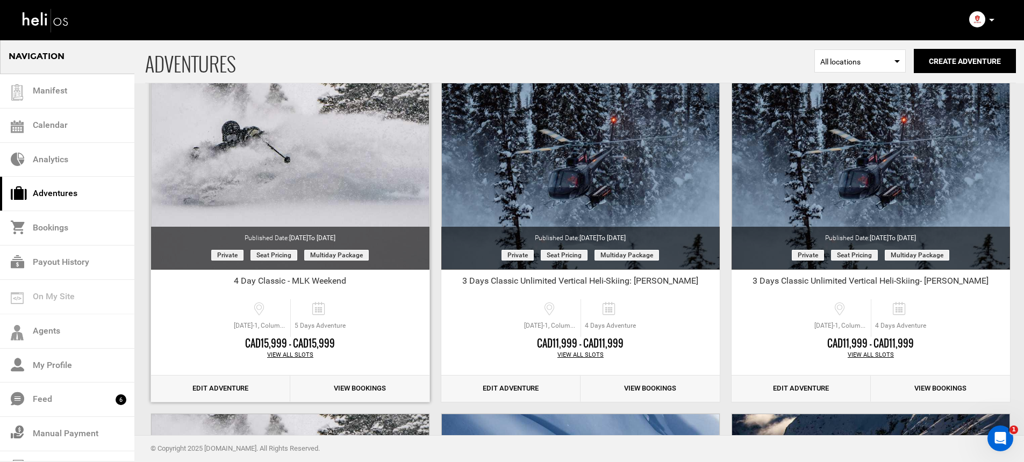
click at [221, 388] on link "Edit Adventure" at bounding box center [220, 389] width 139 height 26
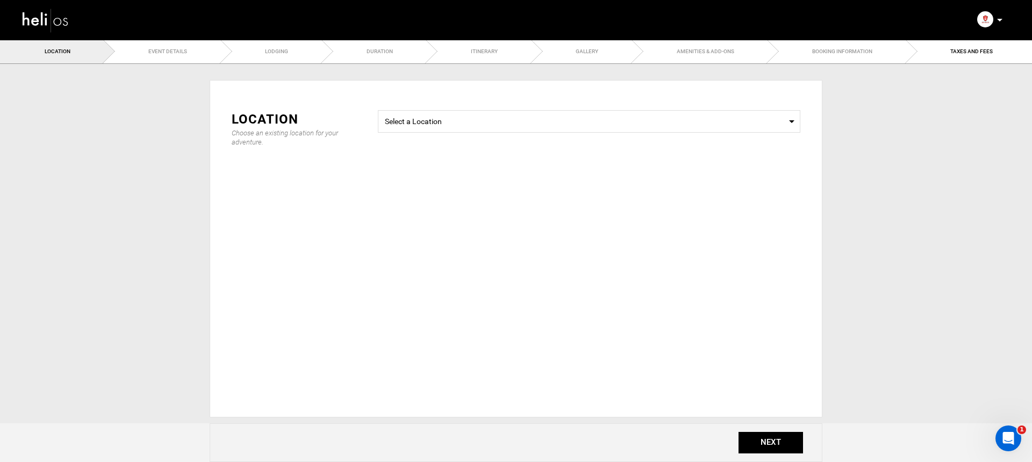
type input "4 Day Classic - MLK Weekend"
checkbox input "true"
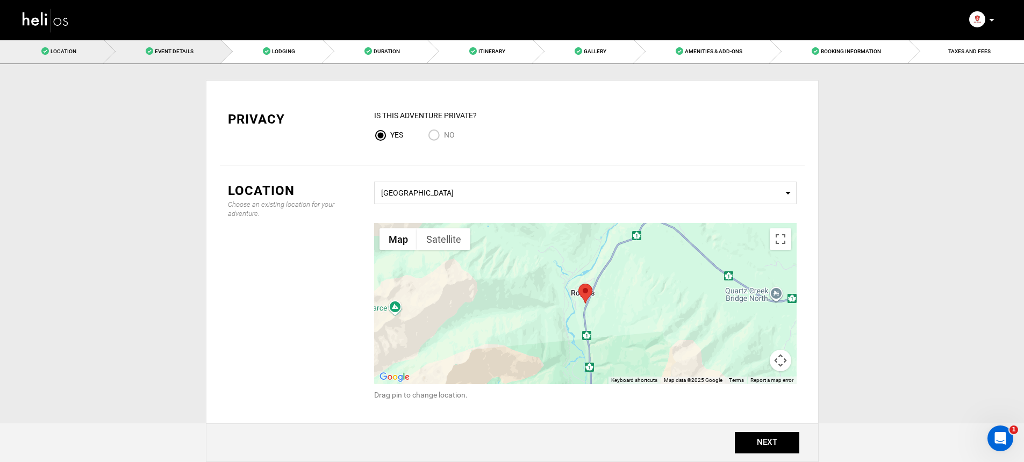
click at [203, 60] on link "Event Details" at bounding box center [162, 51] width 117 height 24
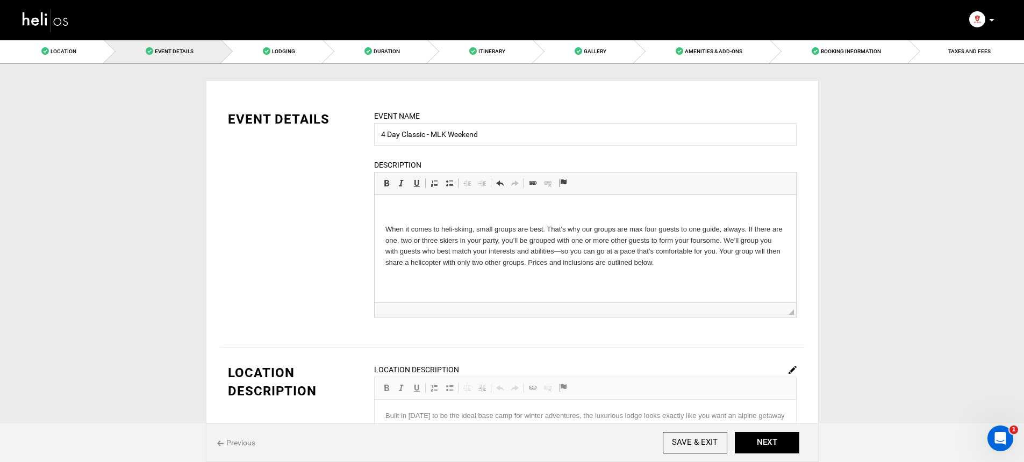
click at [381, 213] on html "When it comes to heli-skiing, small groups are best. That’s why our groups are …" at bounding box center [584, 237] width 421 height 84
click at [369, 57] on link "Duration" at bounding box center [375, 51] width 105 height 24
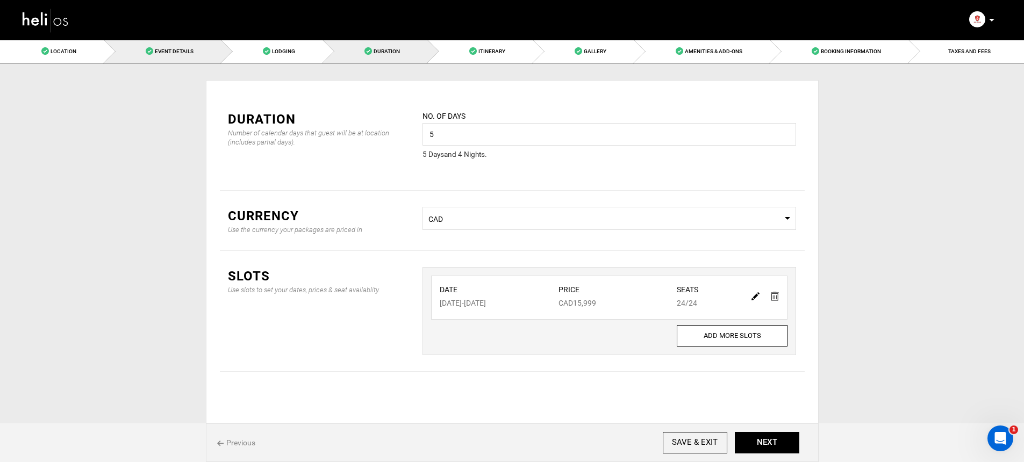
click at [207, 51] on link "Event Details" at bounding box center [162, 51] width 117 height 24
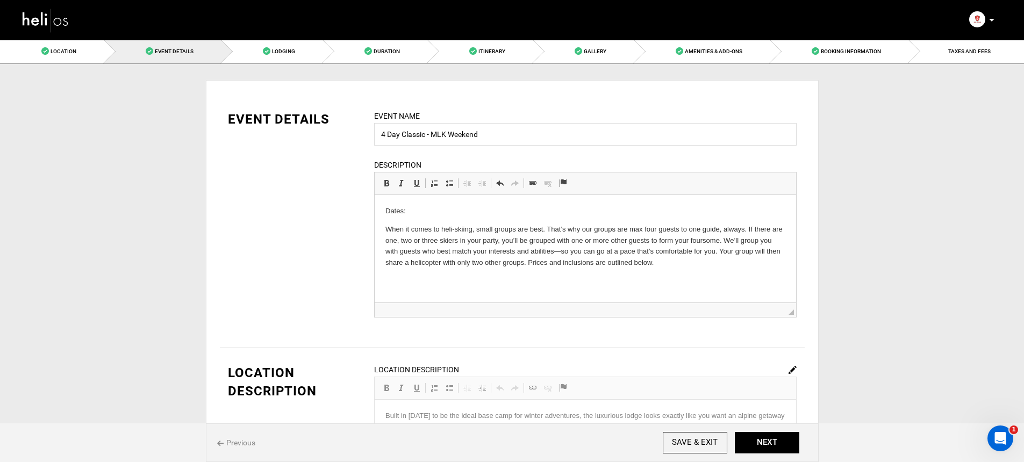
click at [473, 209] on p "Dates:" at bounding box center [585, 211] width 400 height 11
drag, startPoint x: 380, startPoint y: 211, endPoint x: 453, endPoint y: 217, distance: 73.3
click at [453, 217] on html "Dates: January 18-21 When it comes to heli-skiing, small groups are best. That’…" at bounding box center [584, 237] width 421 height 84
click at [393, 189] on link "Bold Keyboard shortcut Command+B" at bounding box center [386, 183] width 15 height 14
click at [302, 217] on div "EVENT DETAILS Event Name 4 Day Classic - MLK Weekend Event name can not be less…" at bounding box center [512, 220] width 585 height 221
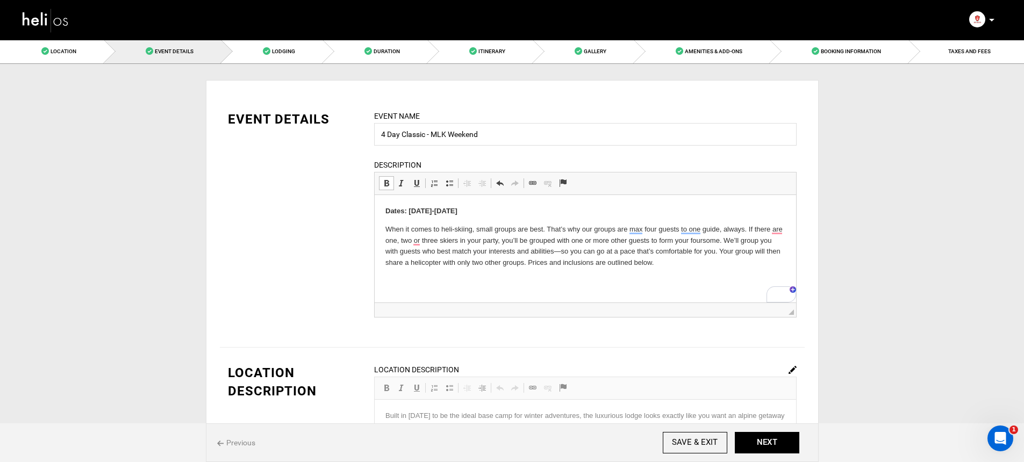
click at [693, 279] on html "Dates: January 18-21 When it comes to heli-skiing, small groups are best. That’…" at bounding box center [584, 237] width 421 height 84
click at [776, 435] on button "NEXT" at bounding box center [766, 442] width 64 height 21
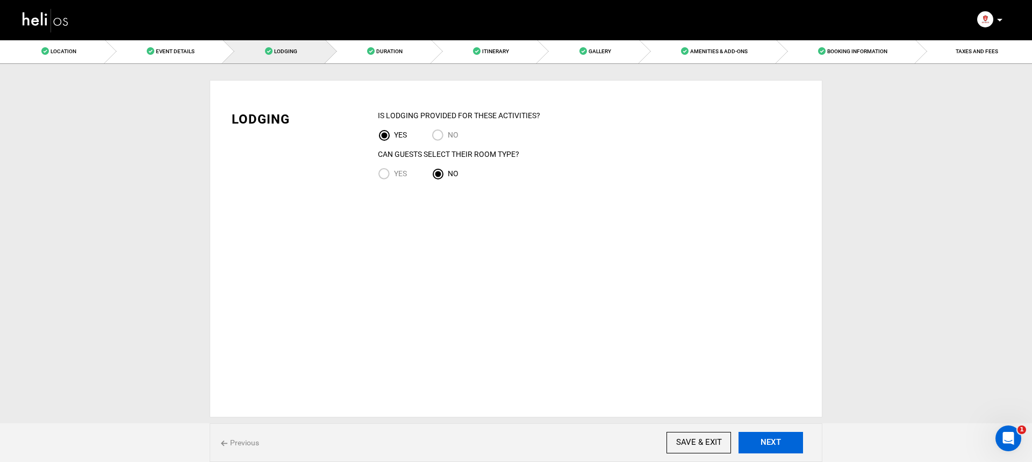
click at [776, 435] on button "NEXT" at bounding box center [770, 442] width 64 height 21
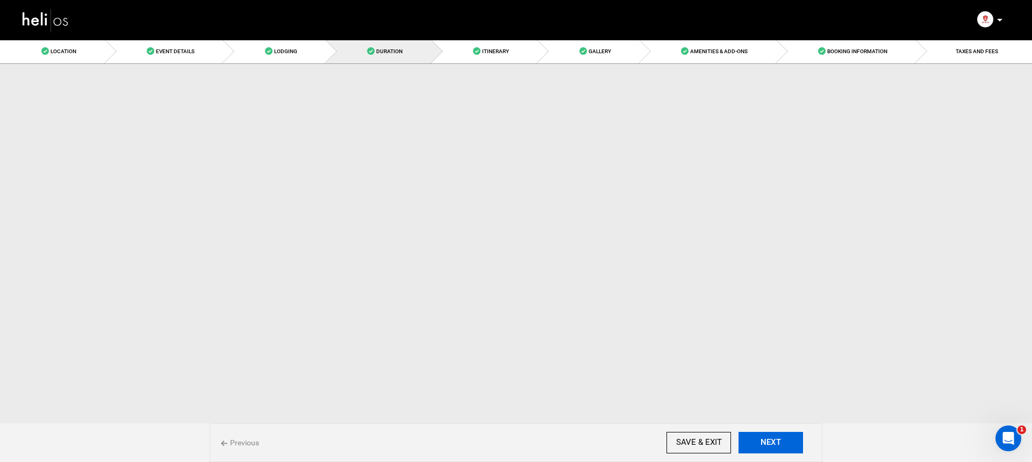
click at [776, 435] on button "NEXT" at bounding box center [770, 442] width 64 height 21
click at [776, 435] on button "NEXT" at bounding box center [766, 442] width 64 height 21
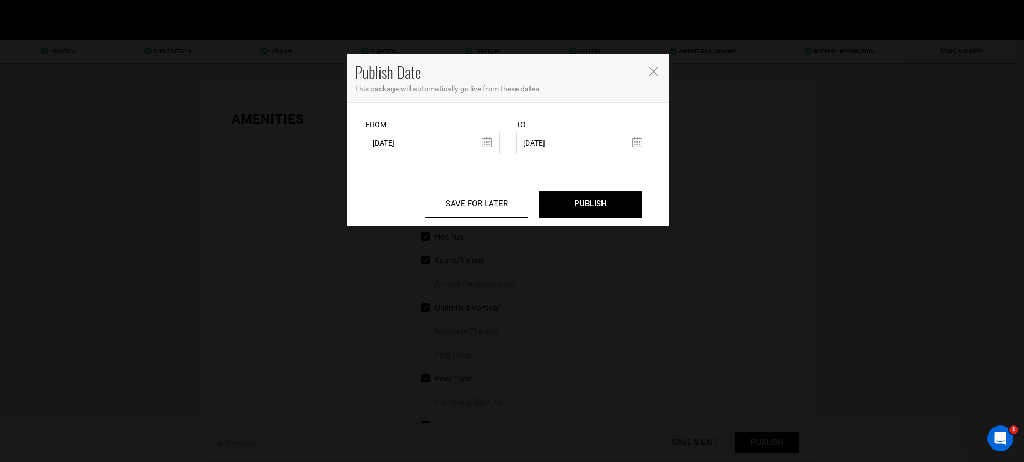
click at [650, 71] on icon "Close" at bounding box center [654, 72] width 10 height 10
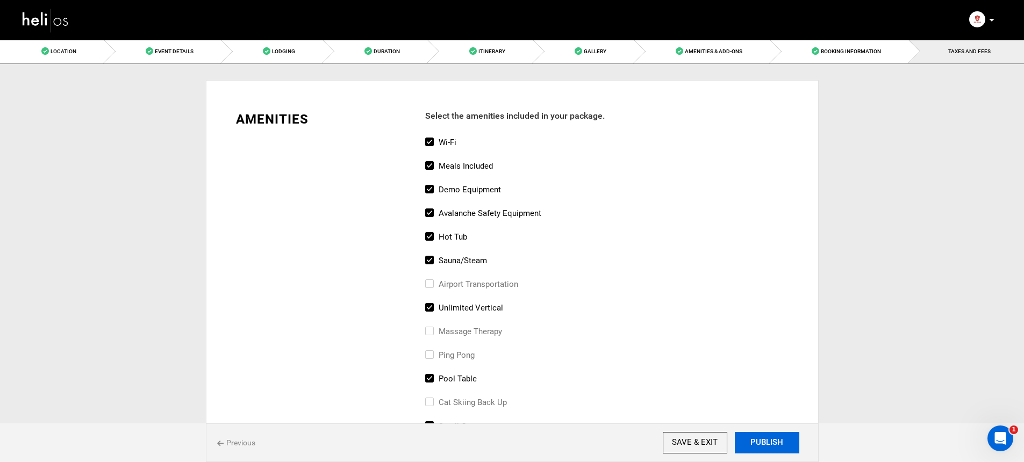
click at [783, 438] on button "PUBLISH" at bounding box center [766, 442] width 64 height 21
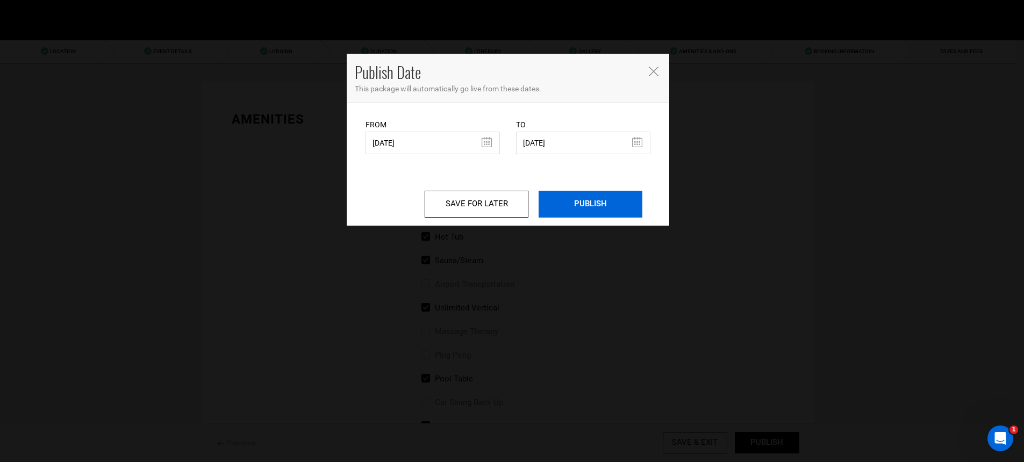
click at [602, 195] on input "PUBLISH" at bounding box center [590, 204] width 104 height 27
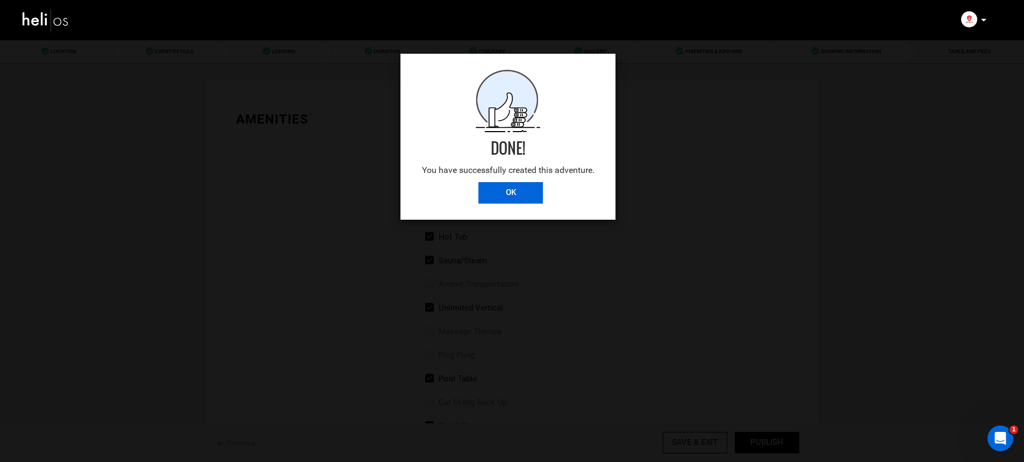
click at [488, 189] on input "OK" at bounding box center [510, 192] width 64 height 21
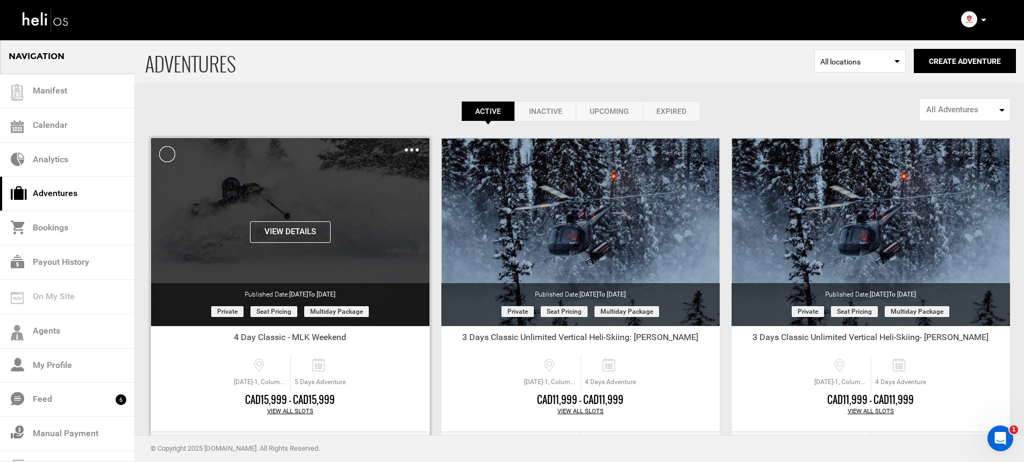
click at [269, 239] on button "View Details" at bounding box center [290, 231] width 81 height 21
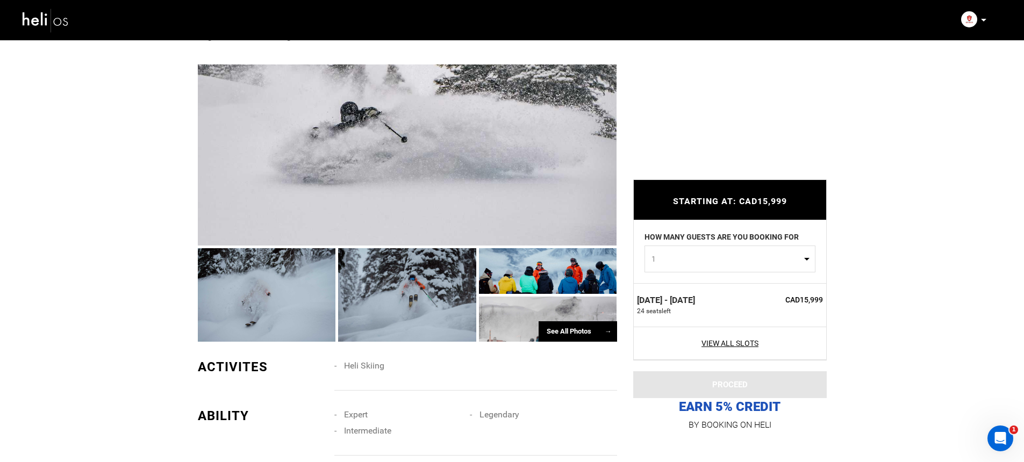
scroll to position [222, 0]
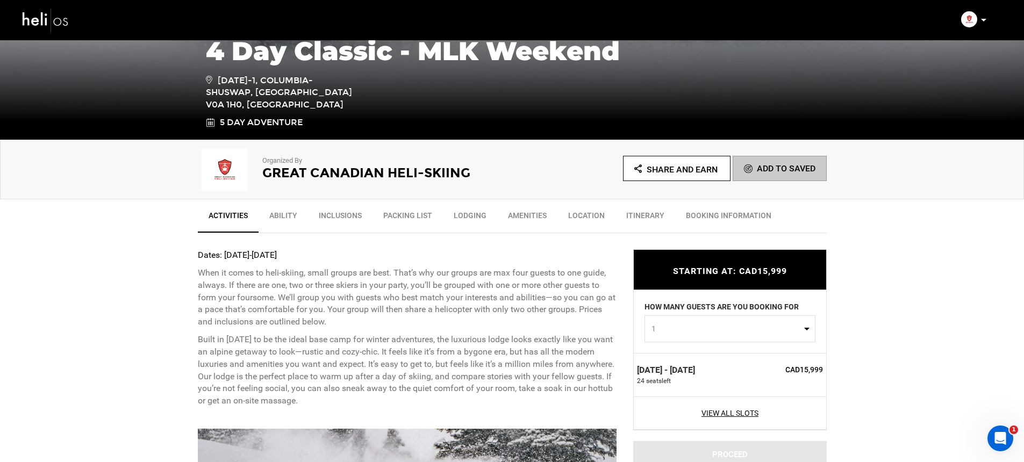
click at [978, 23] on div "Account Settings Change Password Logout" at bounding box center [974, 19] width 39 height 21
click at [984, 19] on icon at bounding box center [983, 20] width 5 height 3
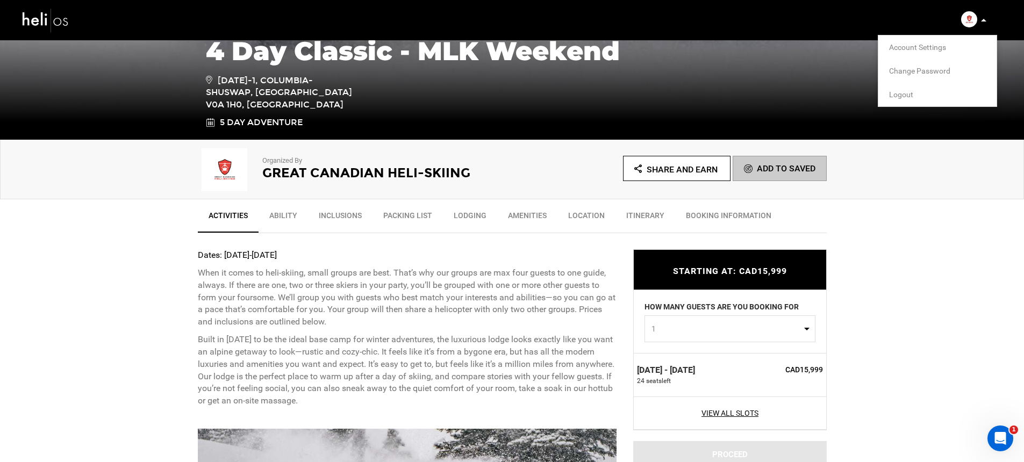
click at [899, 90] on span "Logout" at bounding box center [901, 94] width 24 height 9
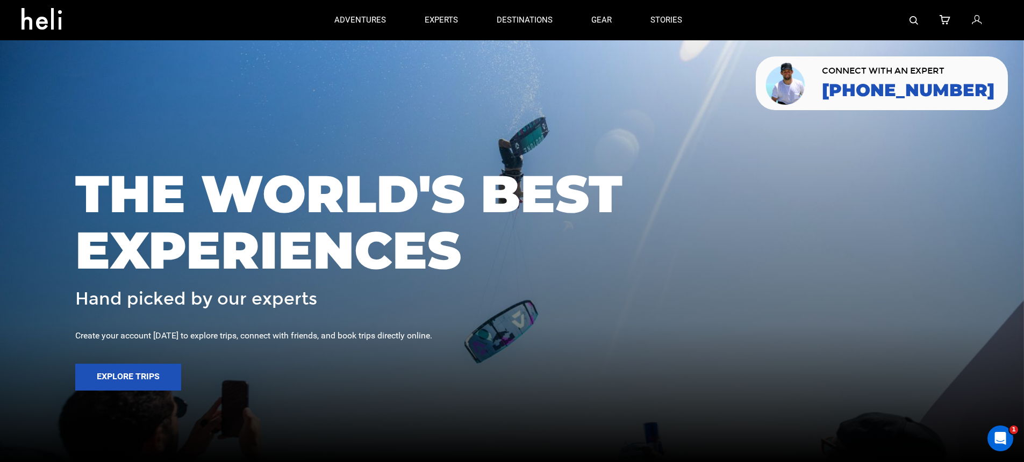
click at [975, 26] on icon at bounding box center [976, 20] width 10 height 14
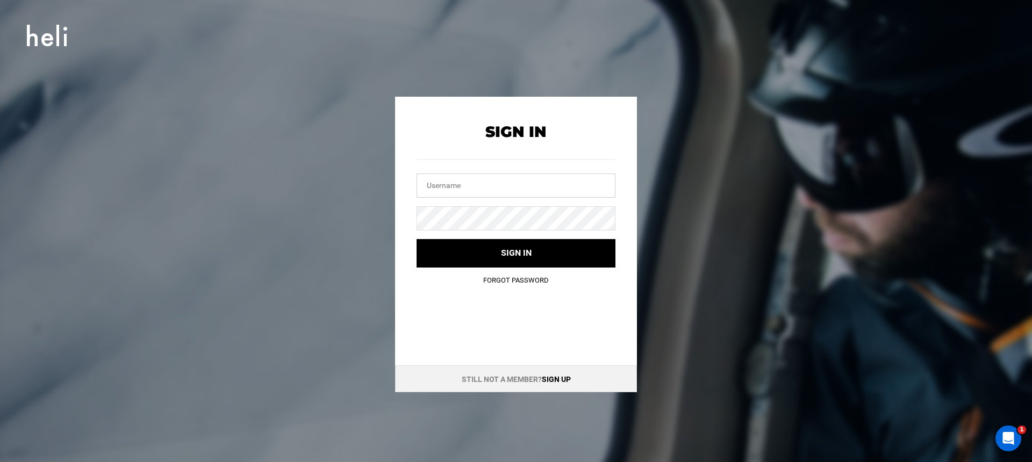
click at [448, 185] on input "text" at bounding box center [515, 186] width 199 height 24
click at [489, 185] on input "text" at bounding box center [515, 186] width 199 height 24
type input "m"
type input "i"
type input "info@mustangpowder.com"
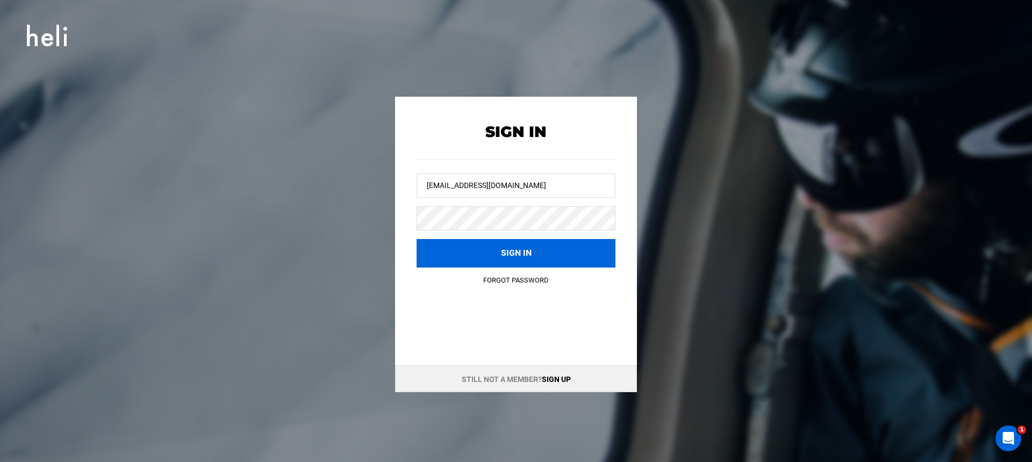
click at [496, 245] on button "Sign in" at bounding box center [515, 253] width 199 height 28
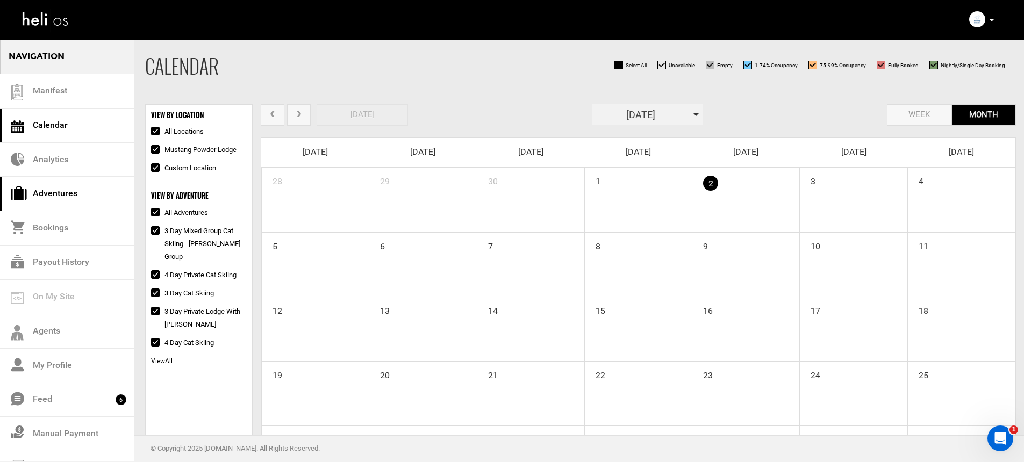
click at [76, 197] on link "Adventures" at bounding box center [67, 194] width 134 height 34
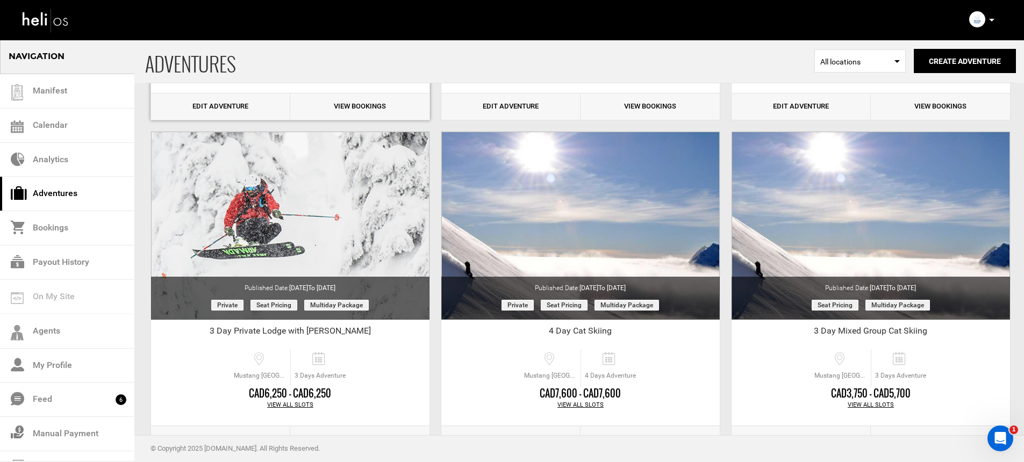
scroll to position [376, 0]
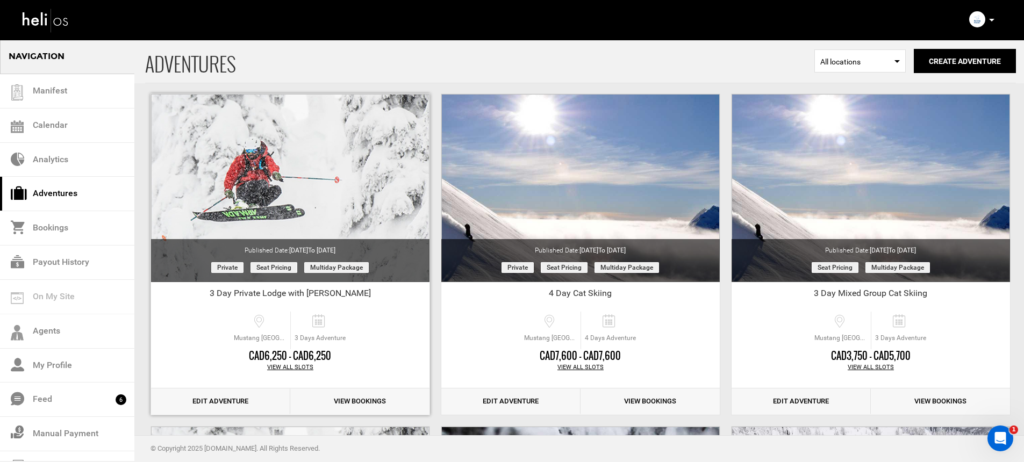
click at [344, 397] on link "View Bookings" at bounding box center [359, 401] width 139 height 26
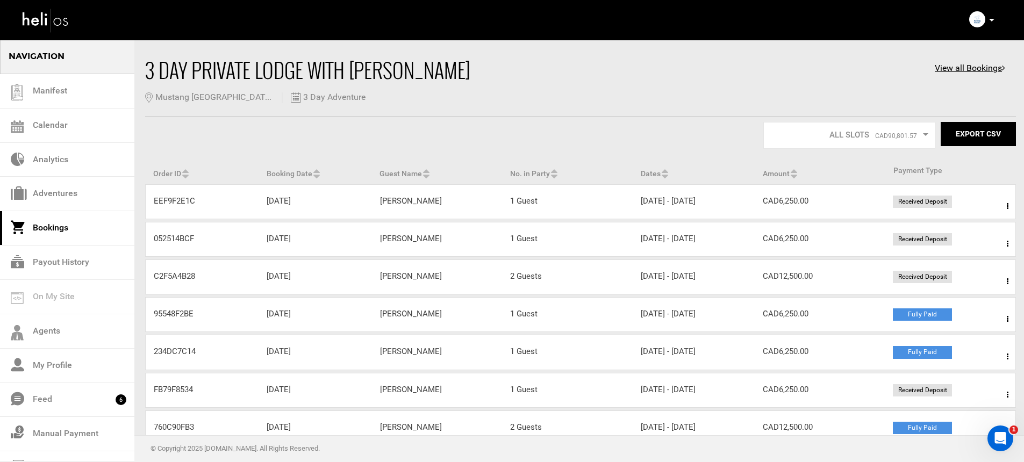
click at [1007, 314] on span at bounding box center [1006, 319] width 13 height 27
click at [978, 344] on link "View Details" at bounding box center [967, 351] width 106 height 27
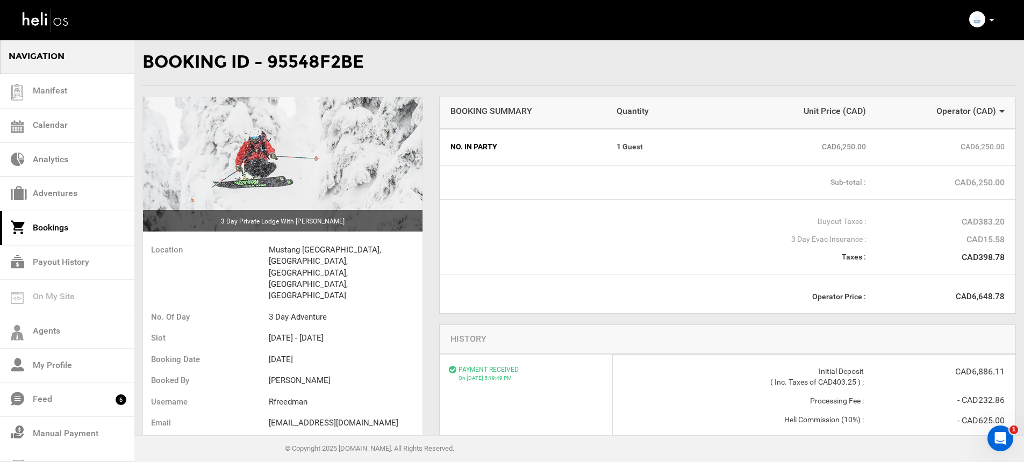
scroll to position [90, 0]
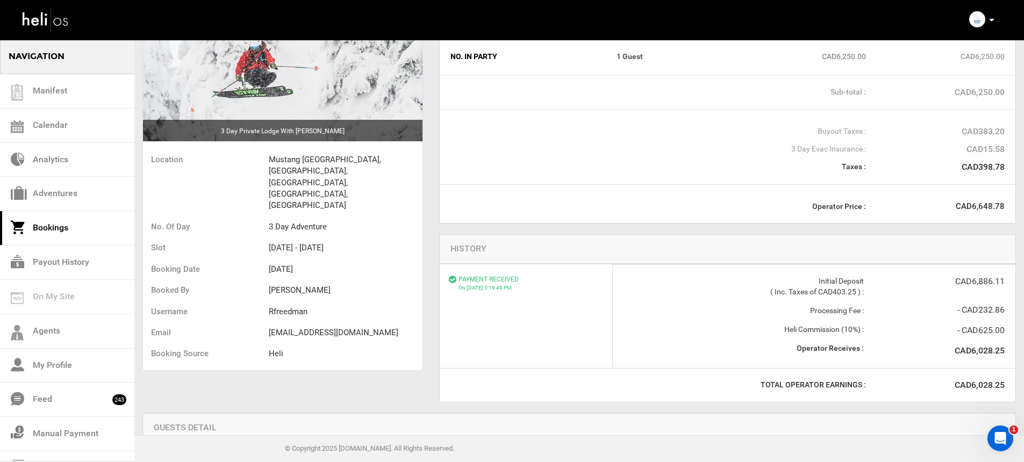
click at [68, 227] on link "Bookings" at bounding box center [67, 228] width 134 height 34
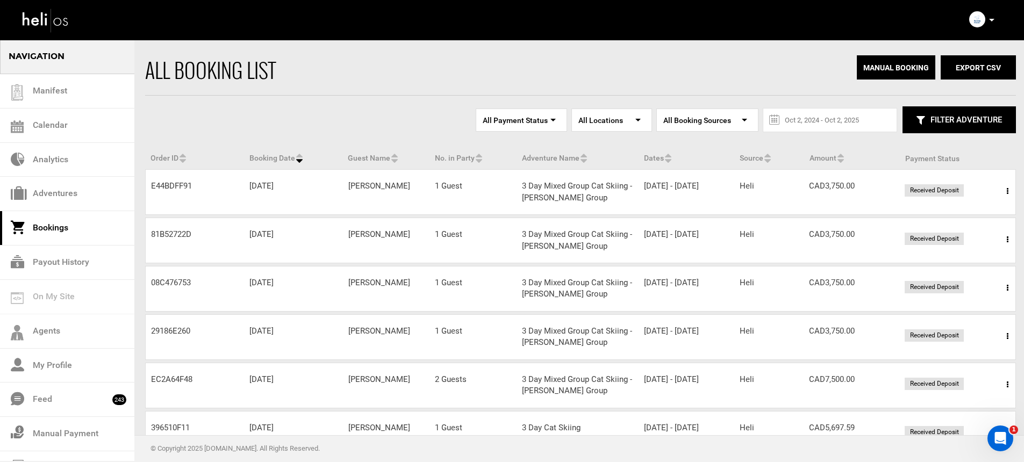
drag, startPoint x: 359, startPoint y: 188, endPoint x: 407, endPoint y: 188, distance: 47.8
click at [407, 188] on div "Guest Name Peter Rubincam" at bounding box center [386, 186] width 87 height 11
copy div "Peter Rubincam"
click at [1009, 190] on span at bounding box center [1006, 191] width 13 height 27
click at [977, 225] on link "View Details" at bounding box center [967, 224] width 106 height 27
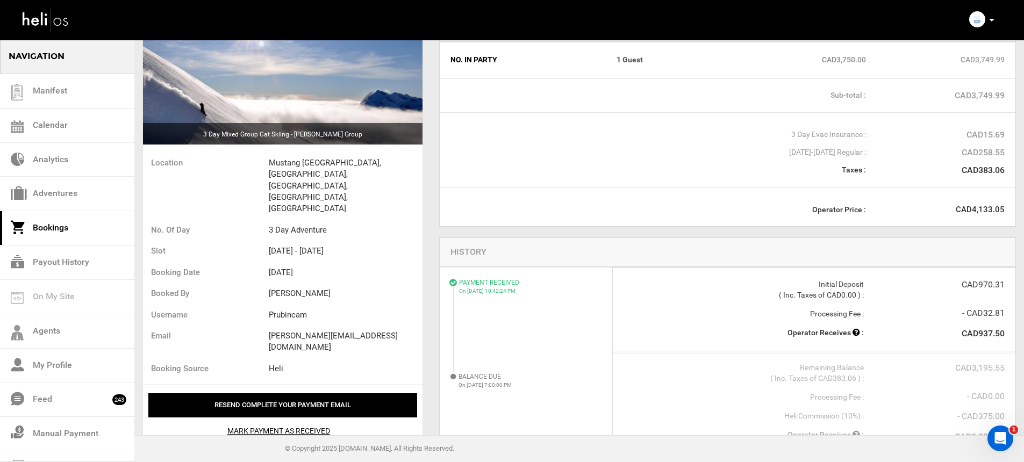
scroll to position [192, 0]
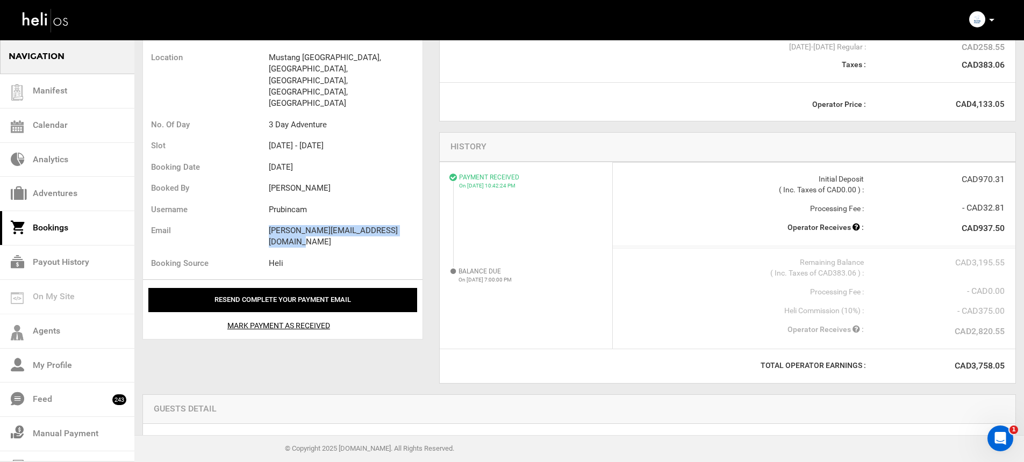
drag, startPoint x: 269, startPoint y: 194, endPoint x: 415, endPoint y: 197, distance: 146.2
click at [415, 220] on li "pete.r@balancefinancialsolutions.com" at bounding box center [346, 236] width 154 height 33
copy li "pete.r@balancefinancialsolutions.com"
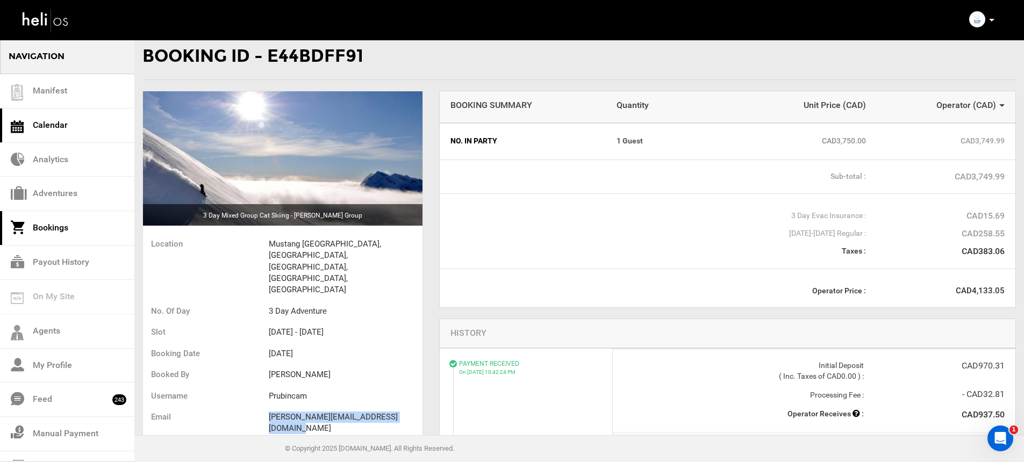
scroll to position [0, 0]
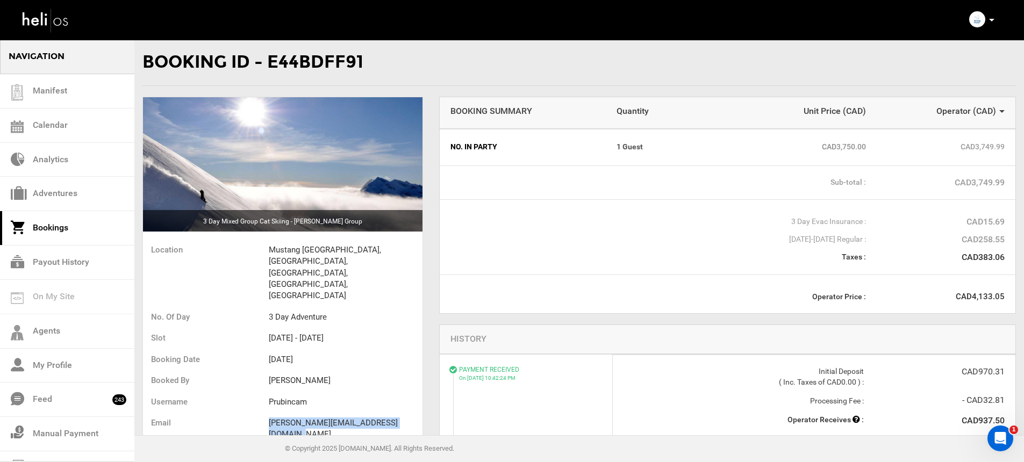
click at [59, 224] on link "Bookings" at bounding box center [67, 228] width 134 height 34
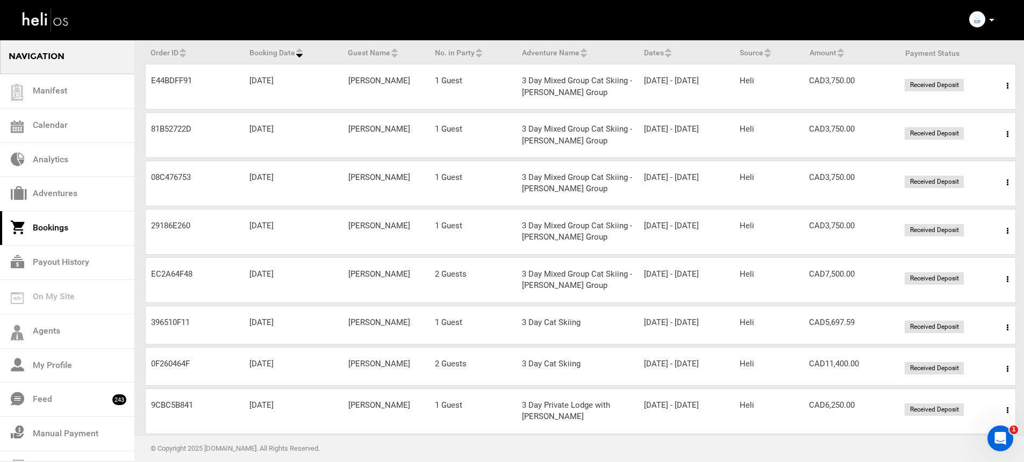
scroll to position [192, 0]
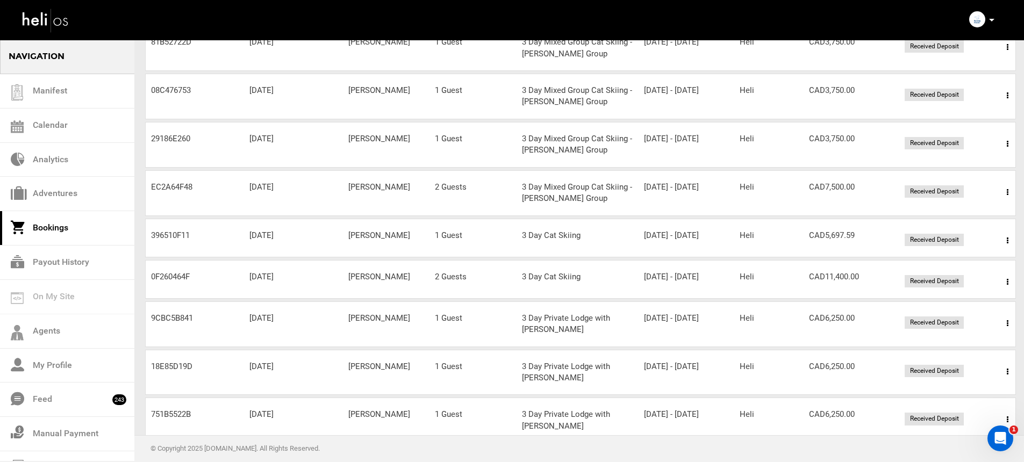
drag, startPoint x: 514, startPoint y: 333, endPoint x: 628, endPoint y: 333, distance: 113.4
click at [628, 333] on div "Order ID 9CBC5B841 Booking Date Aug 28, 2025 Guest Name Bevin Butler No. in Par…" at bounding box center [580, 324] width 870 height 46
copy div "Adventure Name 3 Day Private Lodge with Heli"
click at [90, 193] on link "Adventures" at bounding box center [67, 194] width 134 height 34
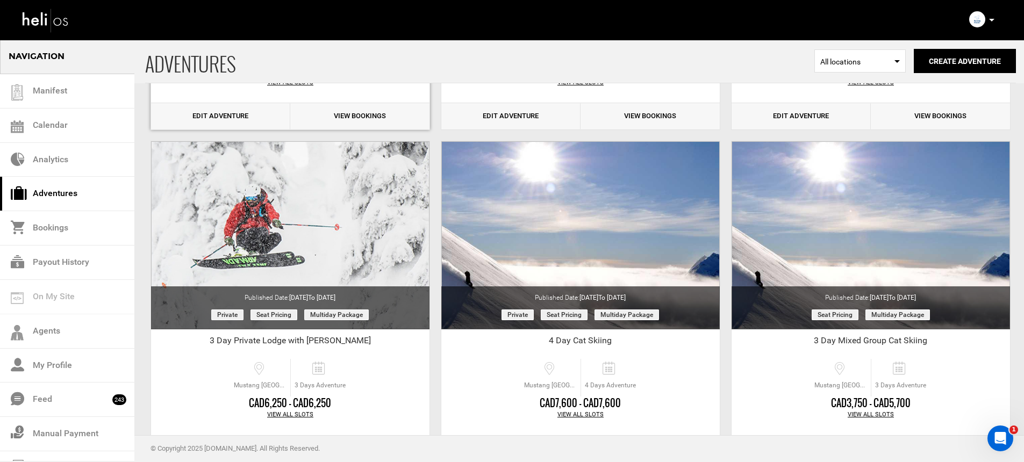
scroll to position [322, 0]
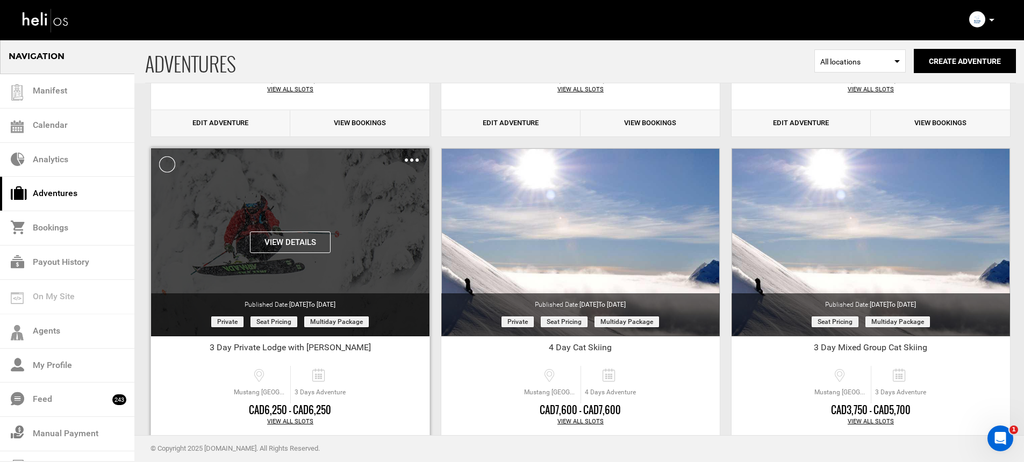
click at [415, 158] on img at bounding box center [412, 159] width 14 height 3
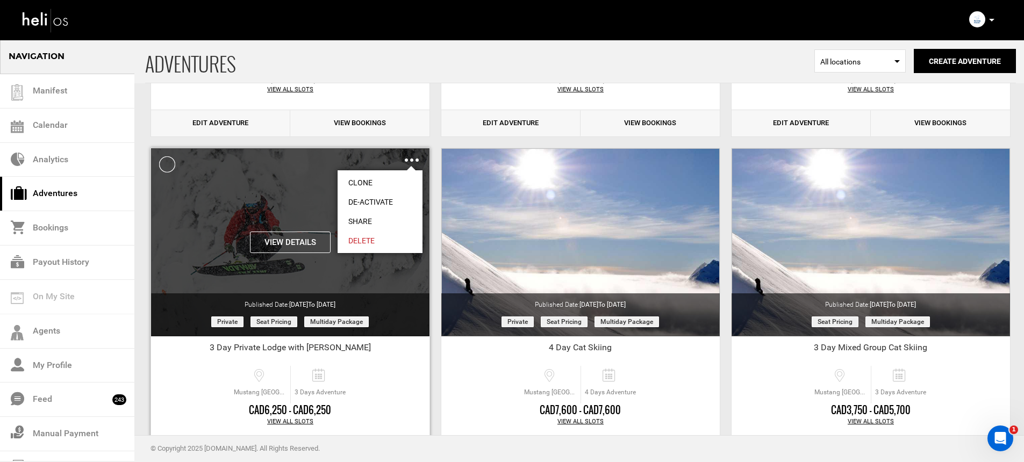
click at [371, 221] on link "Share" at bounding box center [379, 221] width 85 height 19
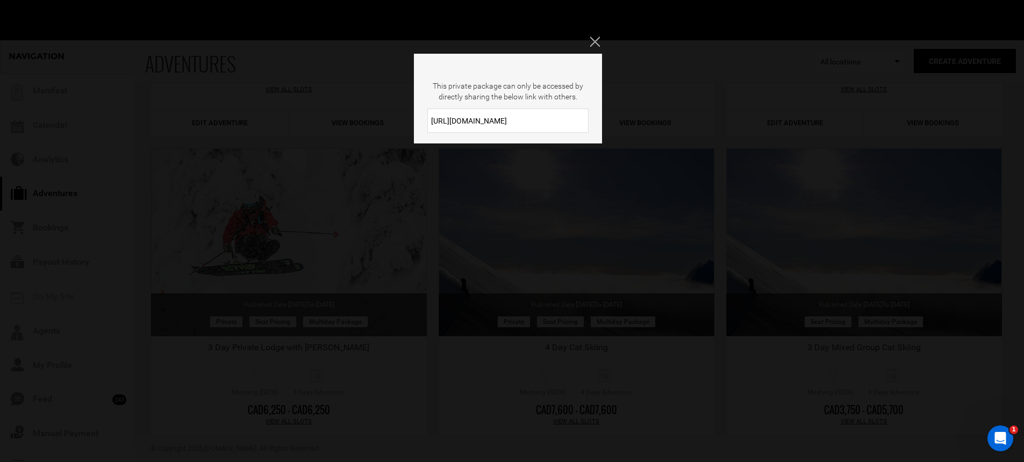
drag, startPoint x: 522, startPoint y: 124, endPoint x: 424, endPoint y: 122, distance: 98.3
click at [424, 122] on div "https://heli.life/hqcQbL" at bounding box center [508, 121] width 188 height 24
click at [373, 213] on div "This private package can only be accessed by directly sharing the below link wi…" at bounding box center [512, 231] width 1024 height 462
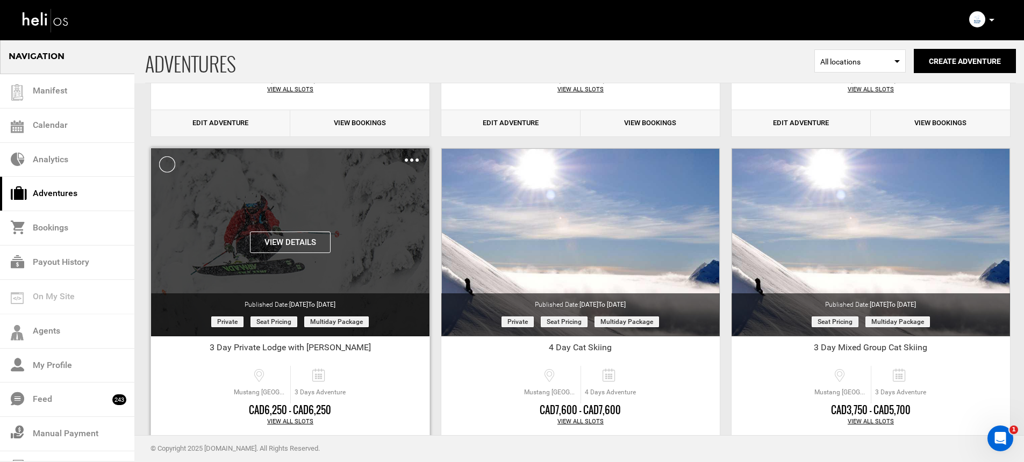
click at [304, 232] on button "View Details" at bounding box center [290, 242] width 81 height 21
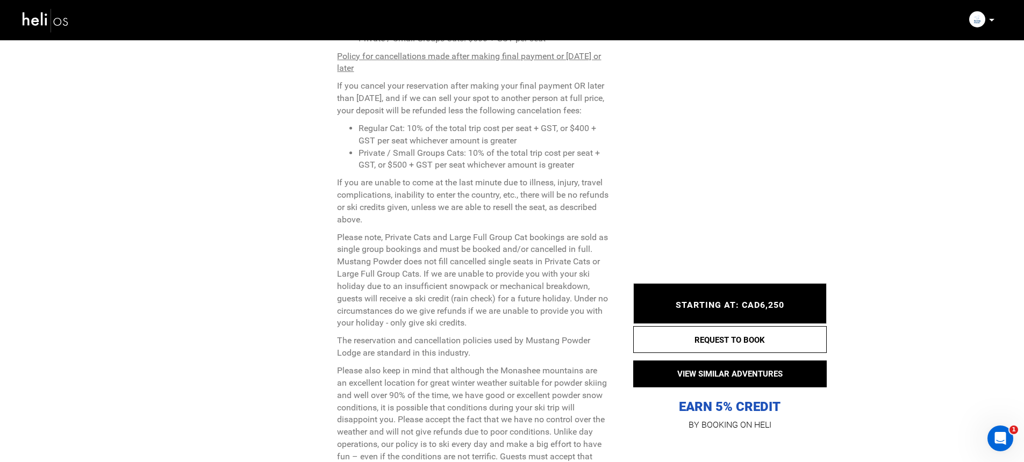
scroll to position [4301, 0]
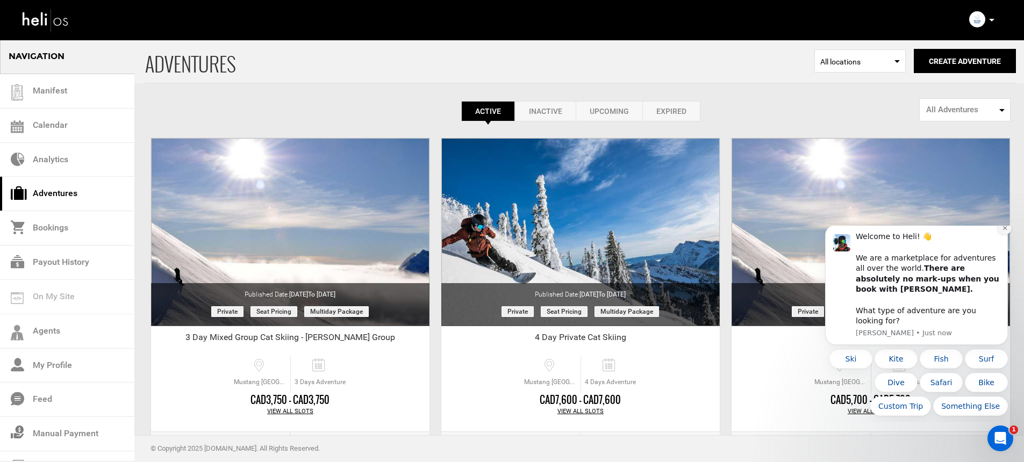
click at [1004, 231] on icon "Dismiss notification" at bounding box center [1004, 228] width 6 height 6
